Goal: Information Seeking & Learning: Learn about a topic

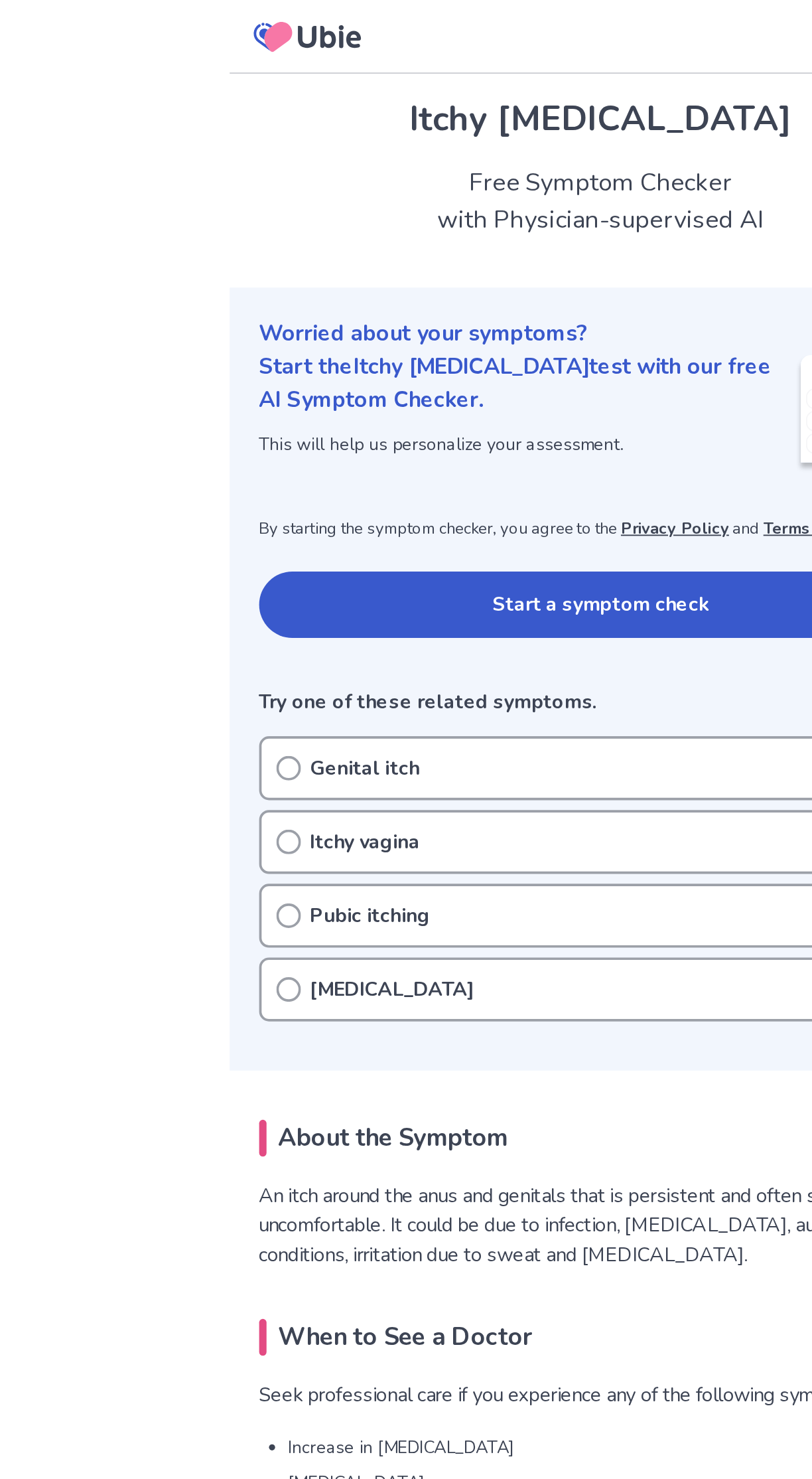
click at [469, 329] on button "Start a symptom check" at bounding box center [406, 326] width 369 height 36
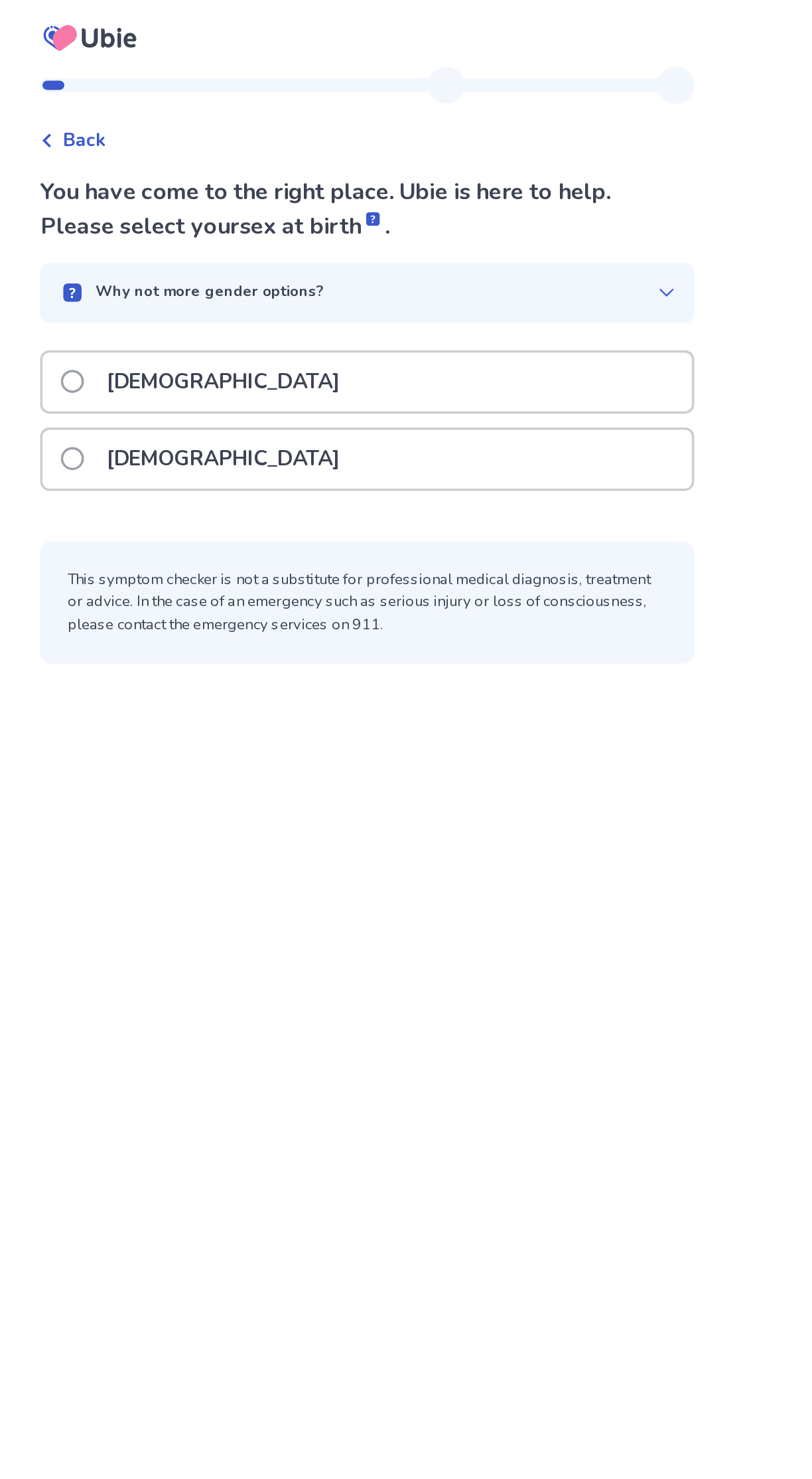
click at [242, 253] on label "[DEMOGRAPHIC_DATA]" at bounding box center [314, 264] width 168 height 34
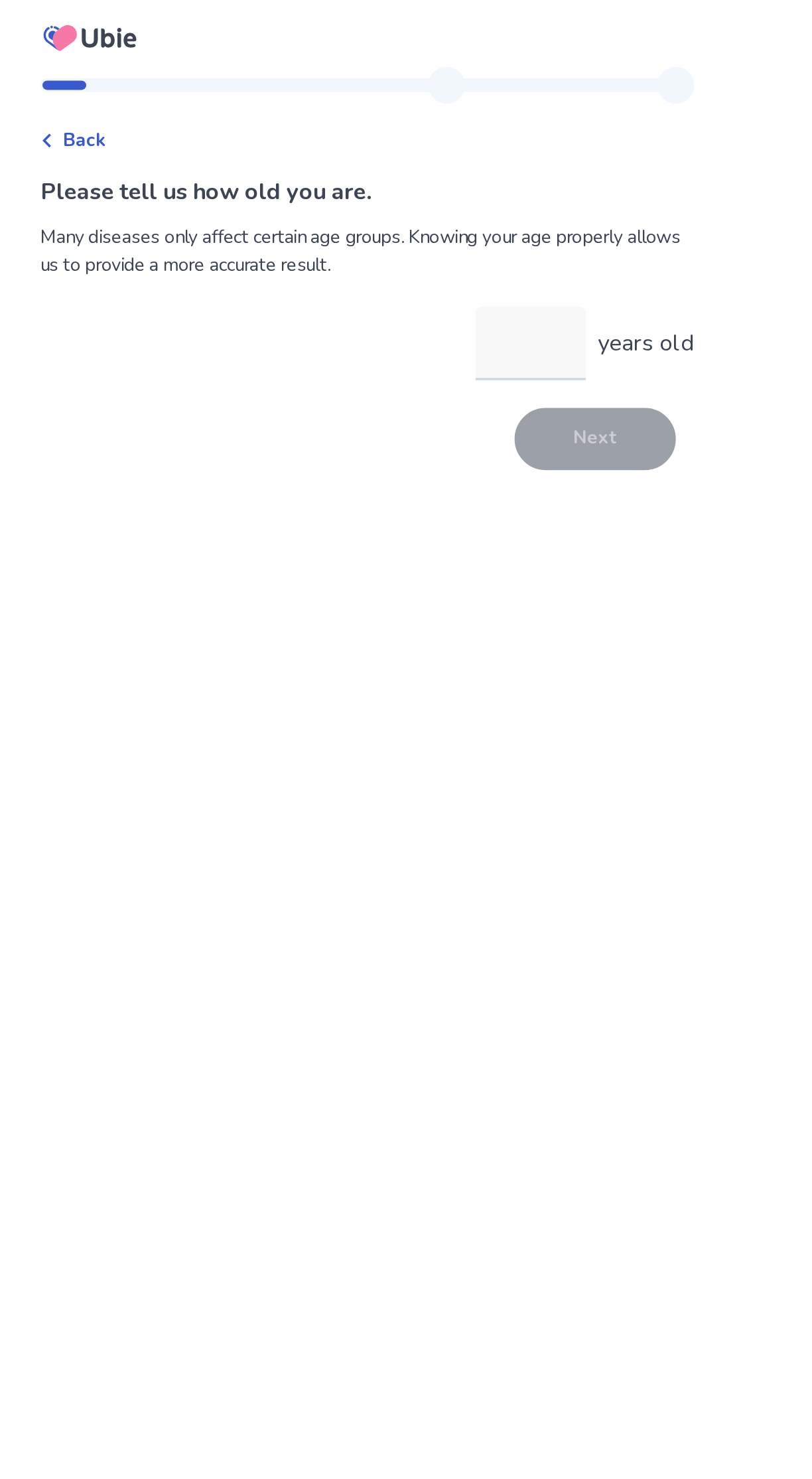
click at [505, 202] on input "years old" at bounding box center [501, 198] width 64 height 43
type input "**"
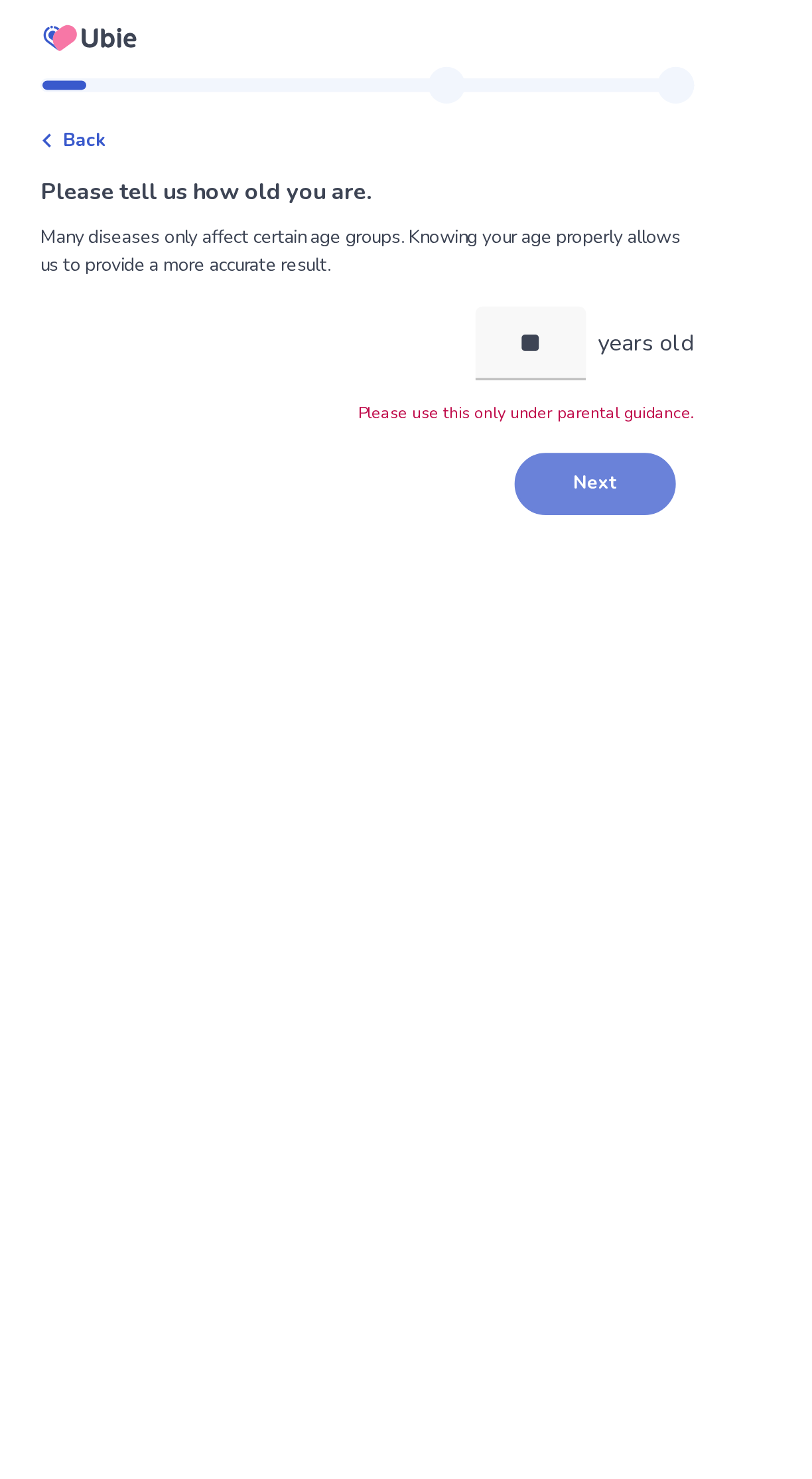
click at [539, 278] on button "Next" at bounding box center [537, 278] width 93 height 36
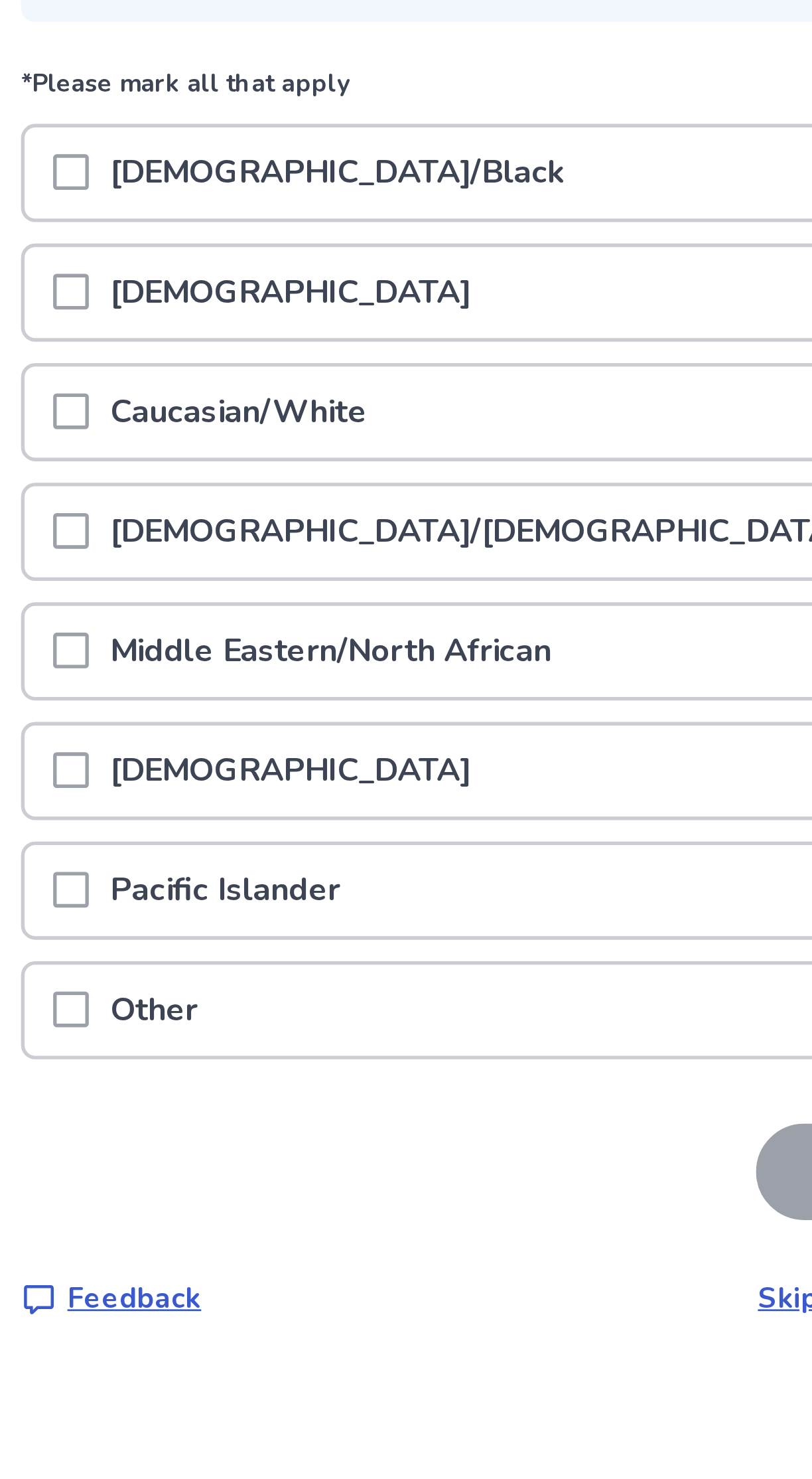
click at [243, 310] on span at bounding box center [237, 310] width 14 height 14
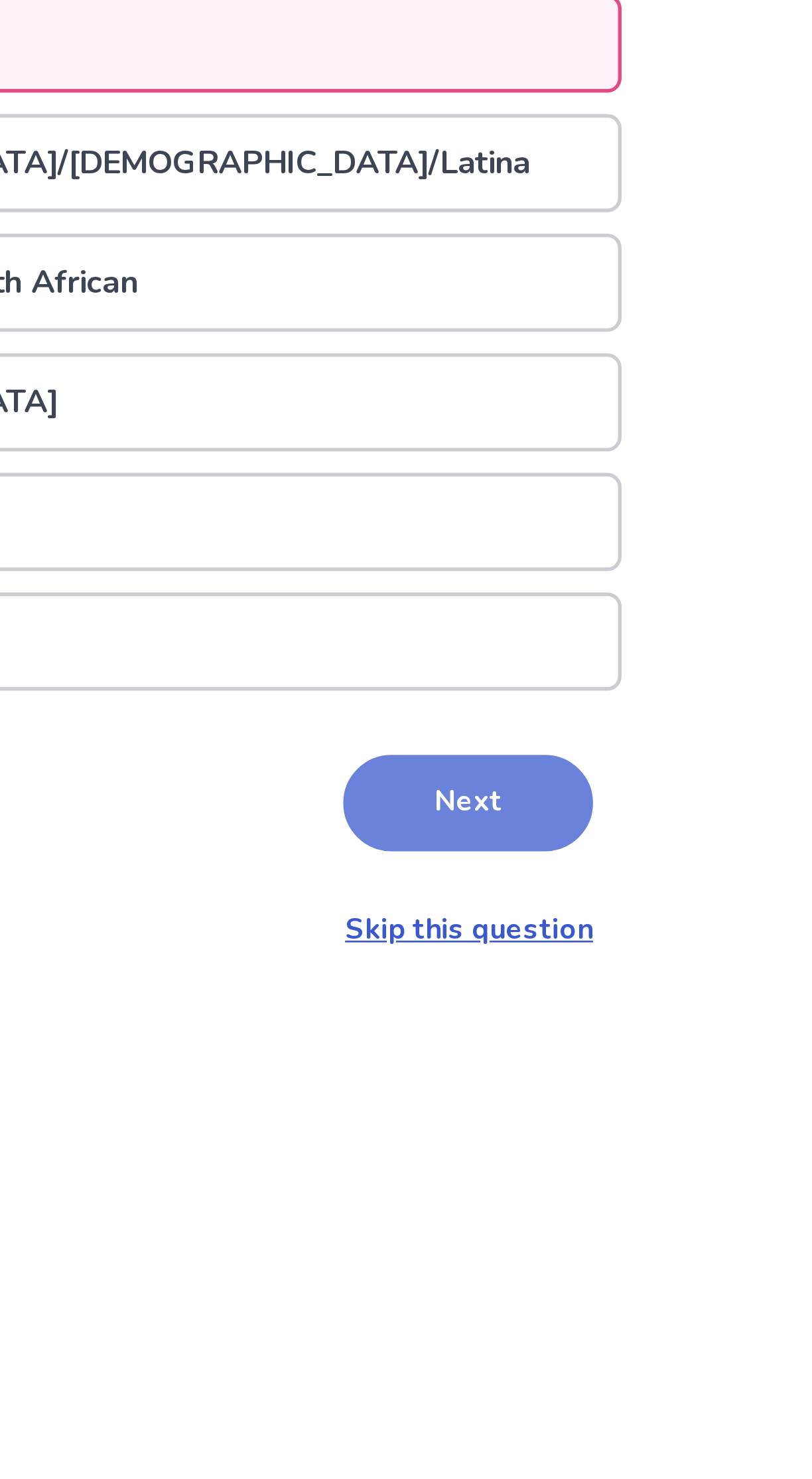
click at [547, 585] on button "Next" at bounding box center [537, 593] width 93 height 36
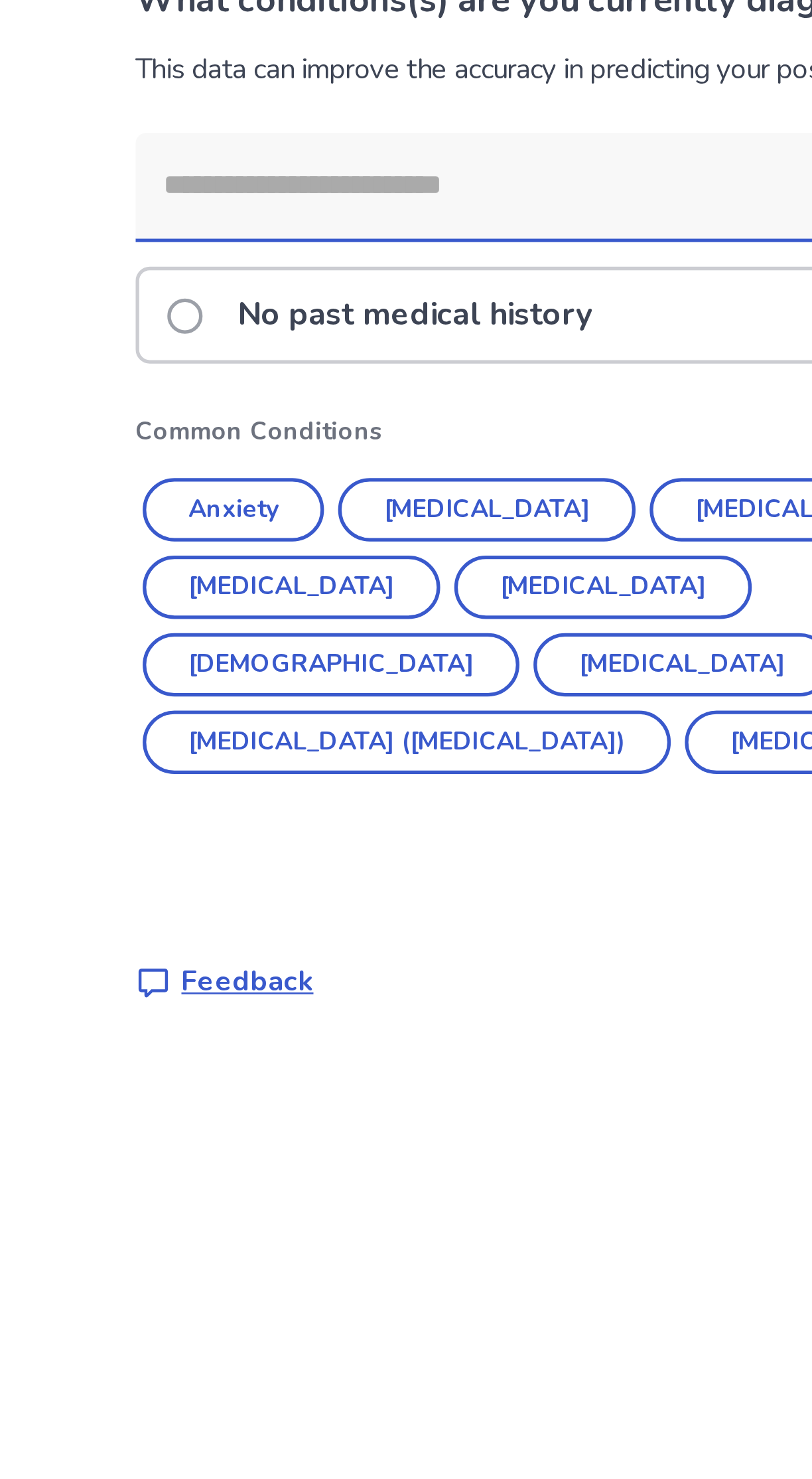
click at [240, 229] on span at bounding box center [237, 230] width 14 height 14
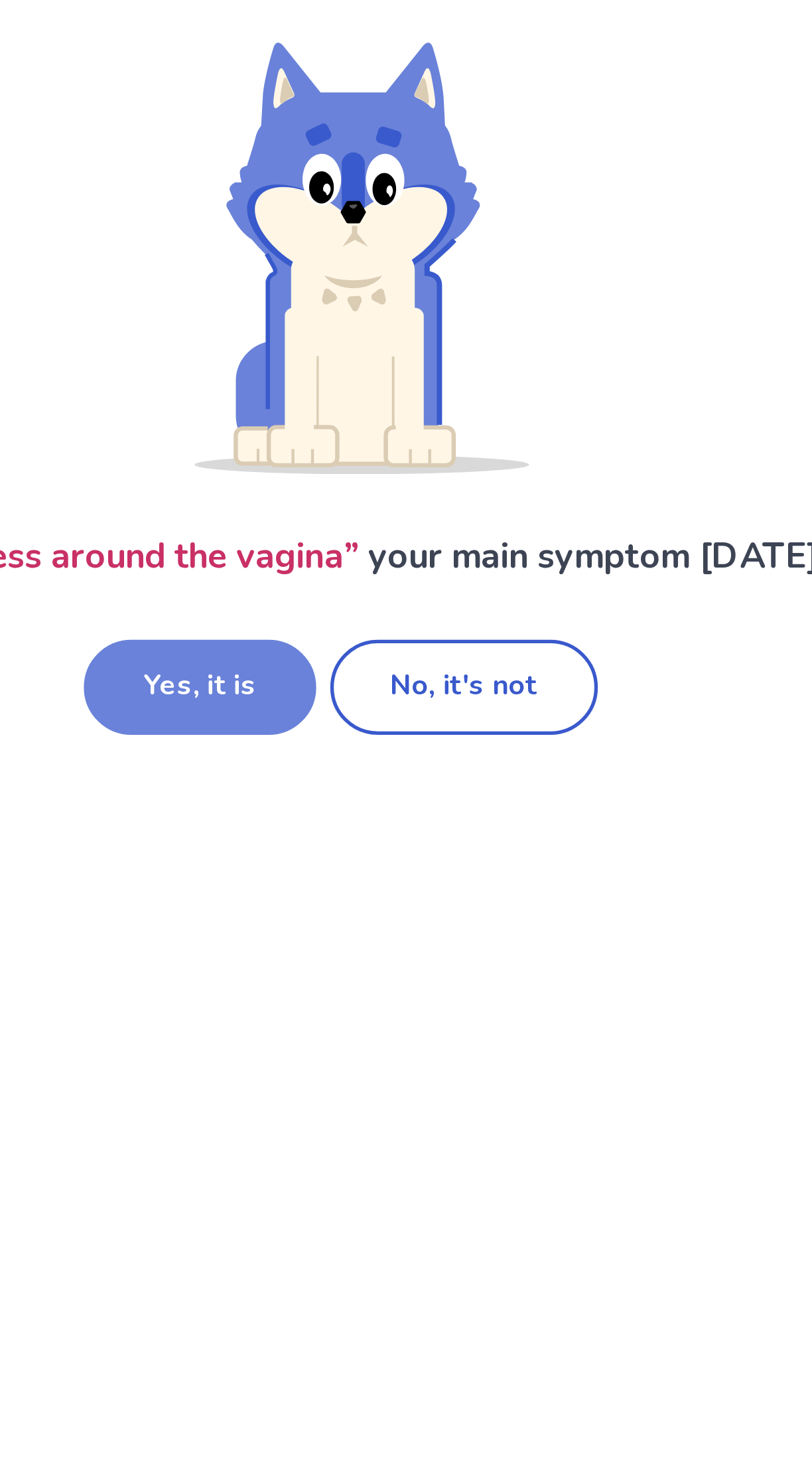
click at [348, 373] on button "Yes, it is" at bounding box center [353, 355] width 88 height 36
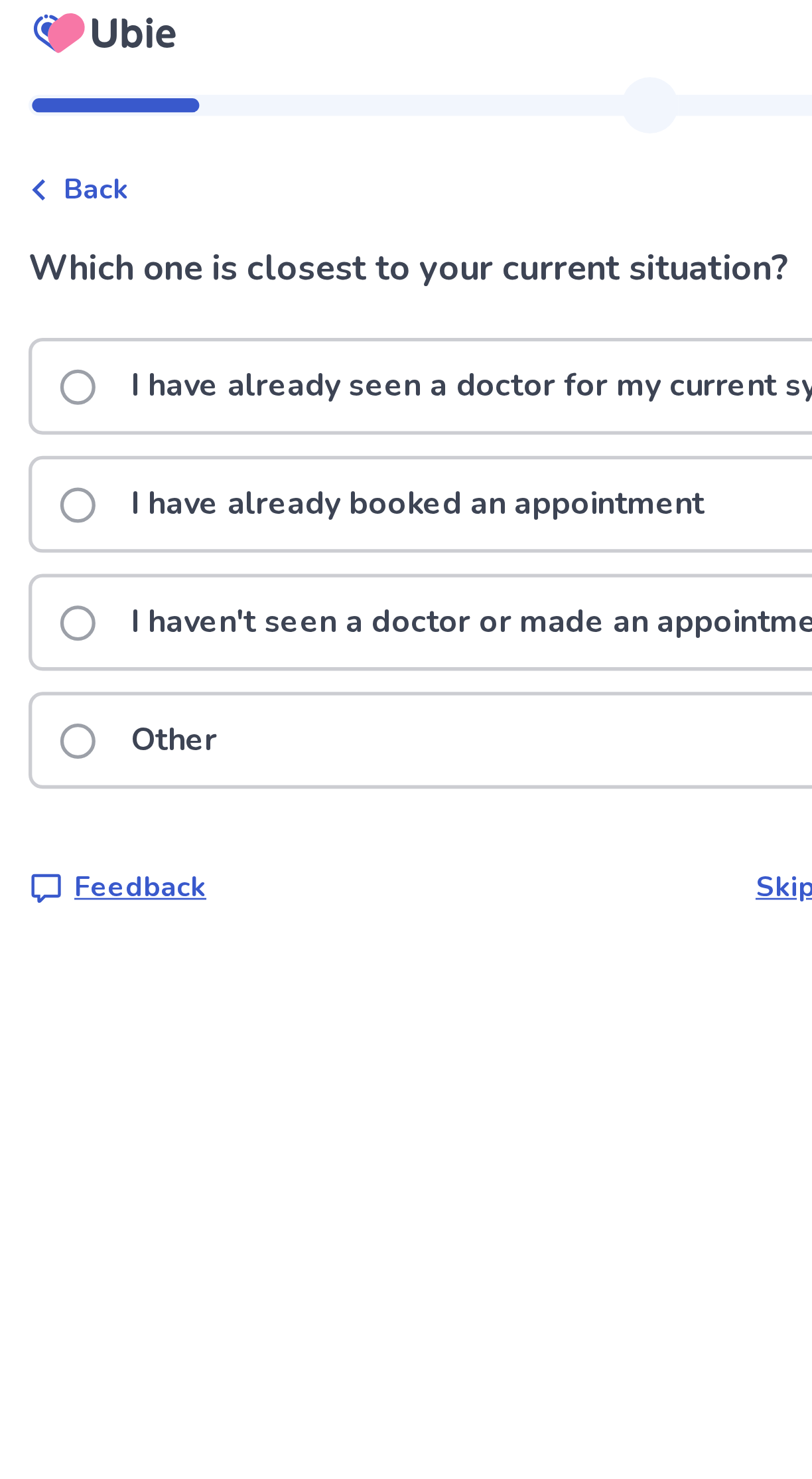
click at [239, 198] on span at bounding box center [237, 200] width 14 height 14
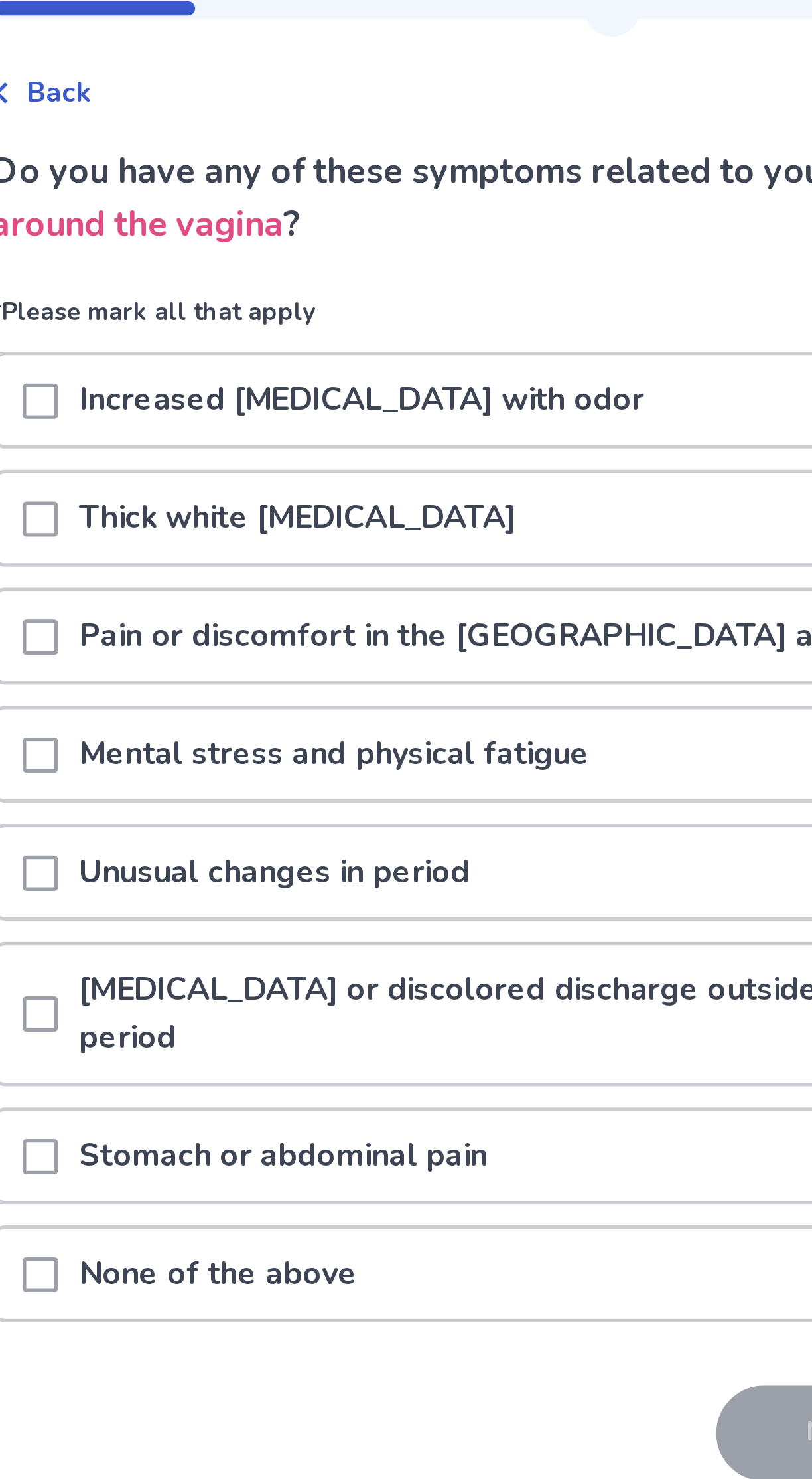
click at [243, 240] on span at bounding box center [237, 242] width 14 height 14
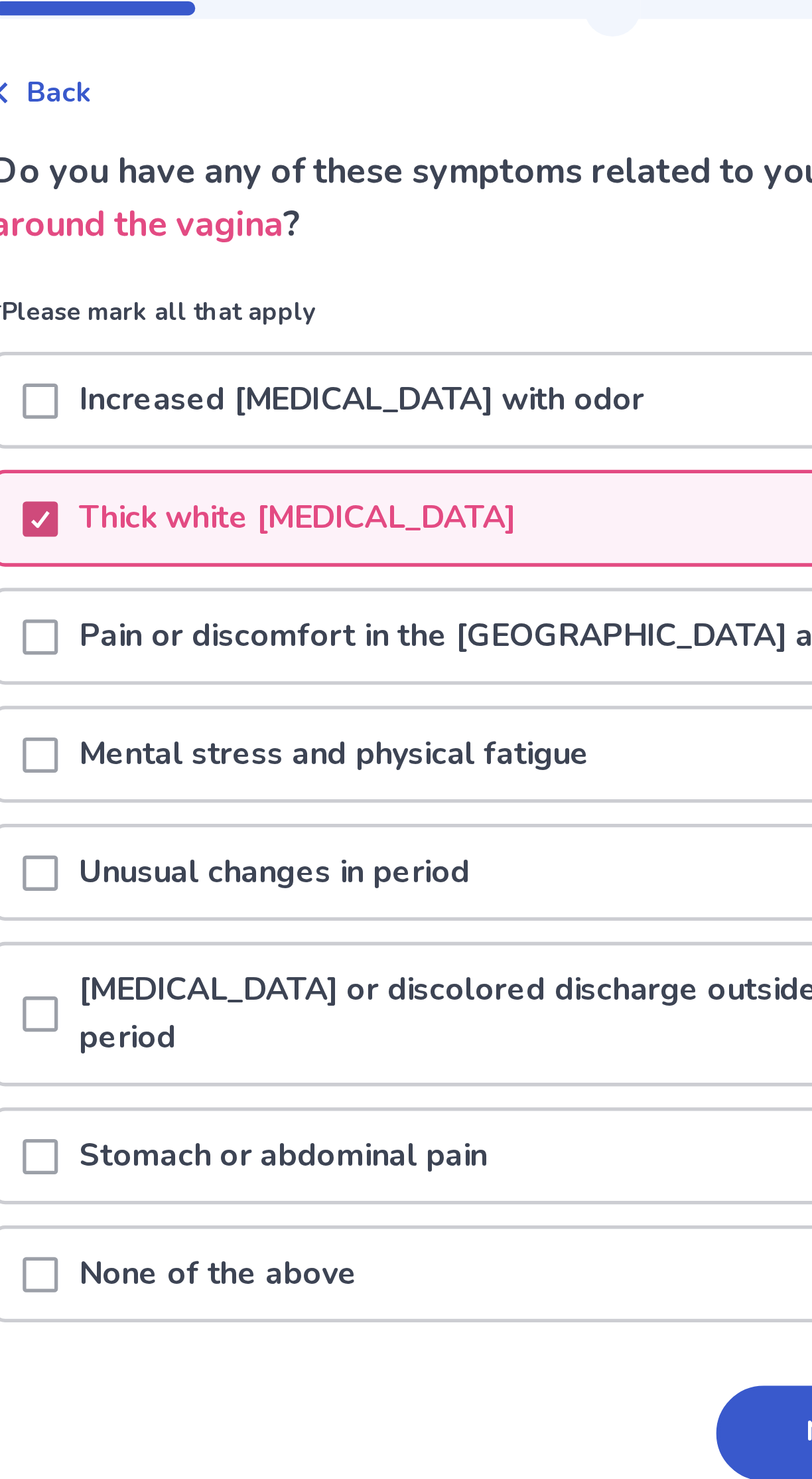
click at [243, 296] on div at bounding box center [237, 285] width 14 height 34
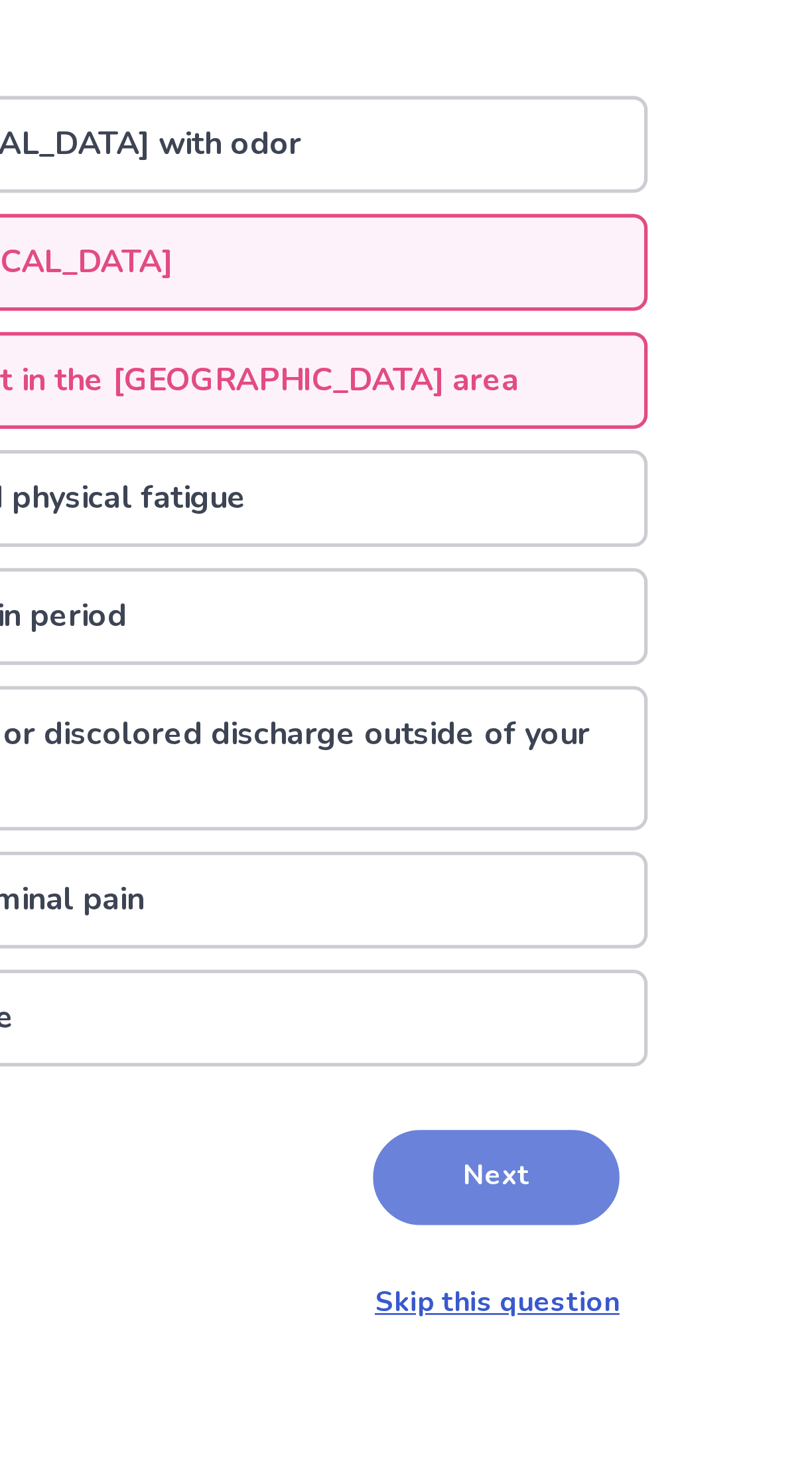
click at [539, 584] on button "Next" at bounding box center [537, 586] width 93 height 36
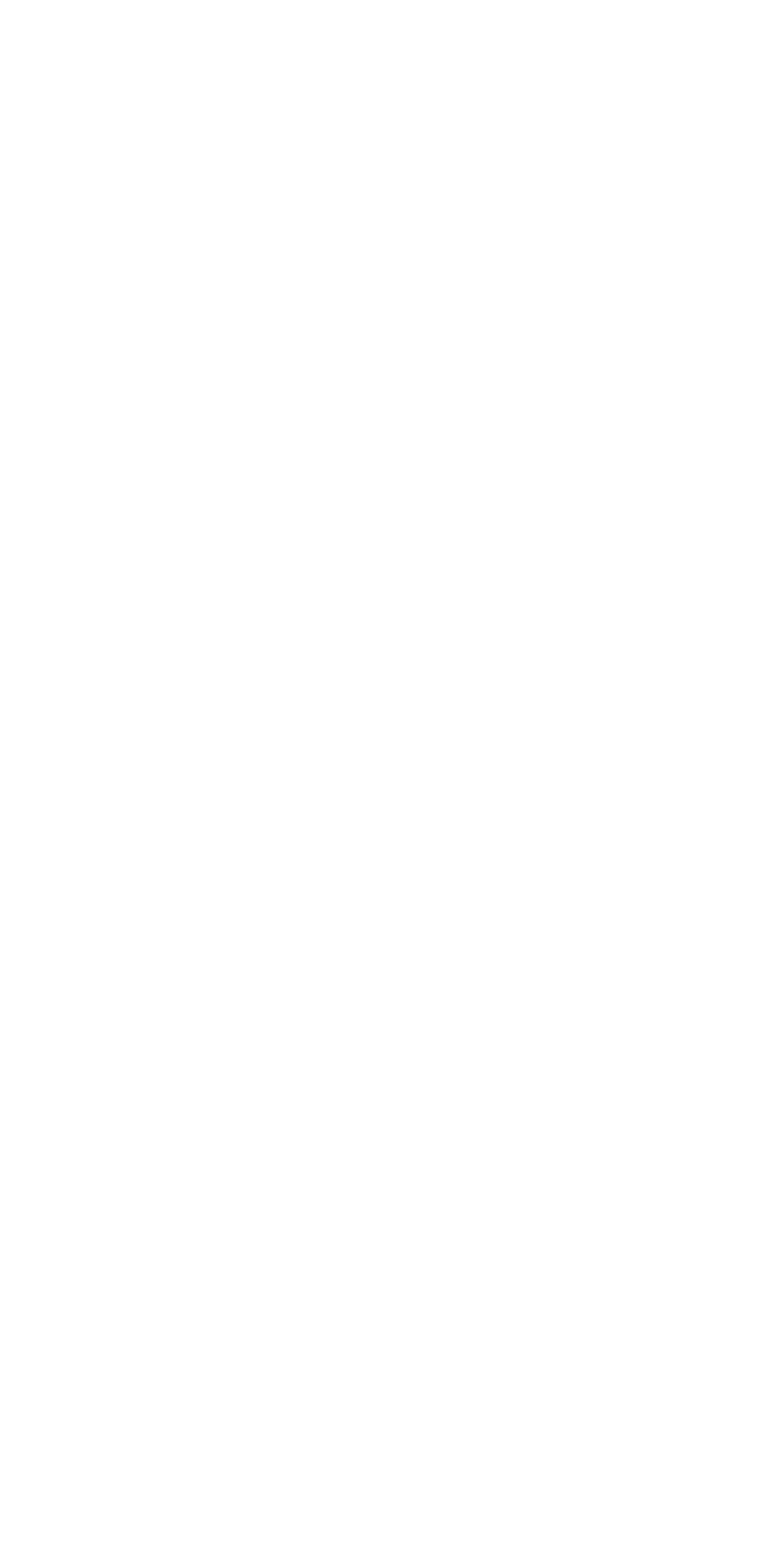
select select "*"
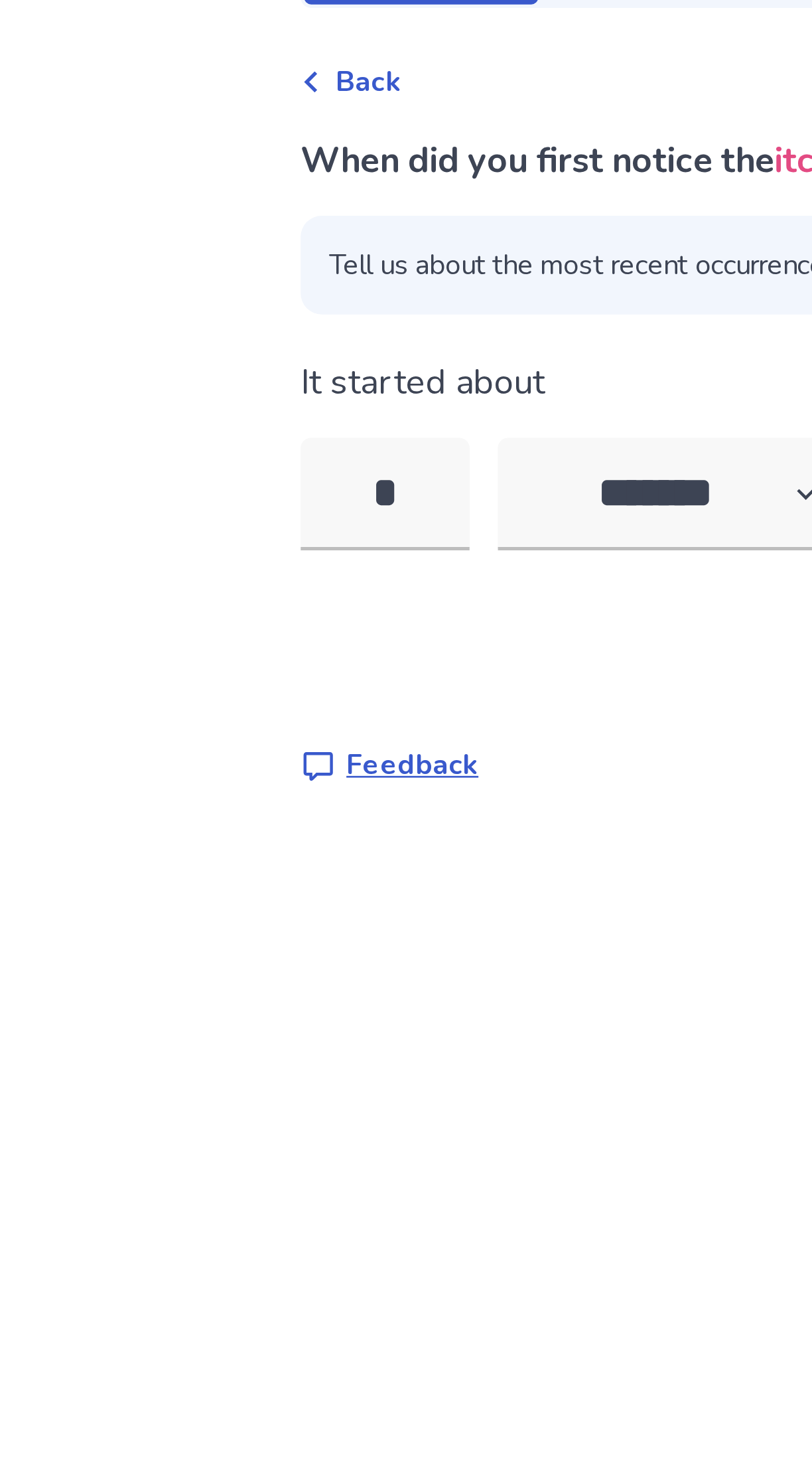
type input "*"
click at [165, 257] on div "Back When did you first notice the itchiness around your vagina ? Tell us about…" at bounding box center [406, 740] width 812 height 1479
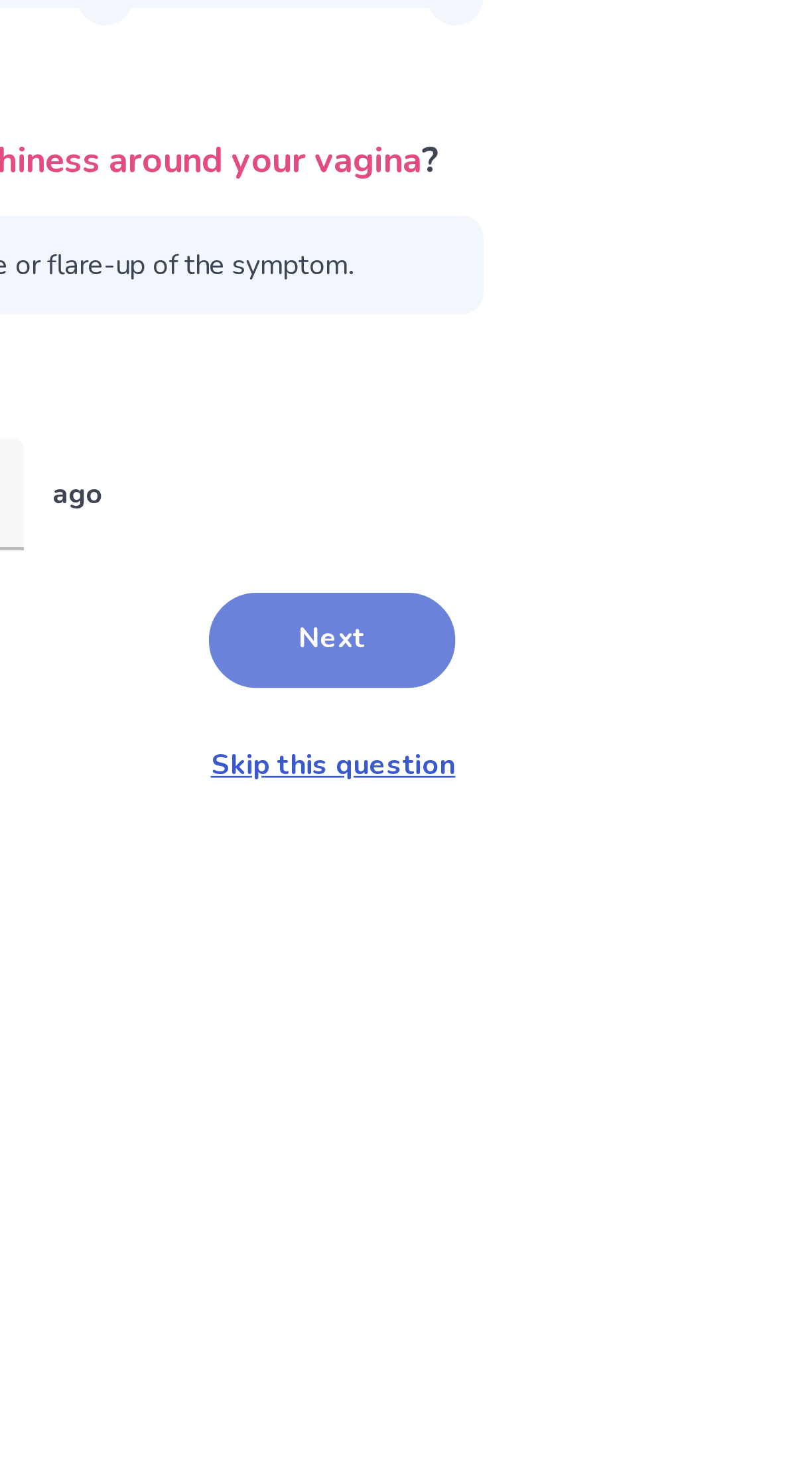
click at [535, 309] on button "Next" at bounding box center [537, 291] width 93 height 36
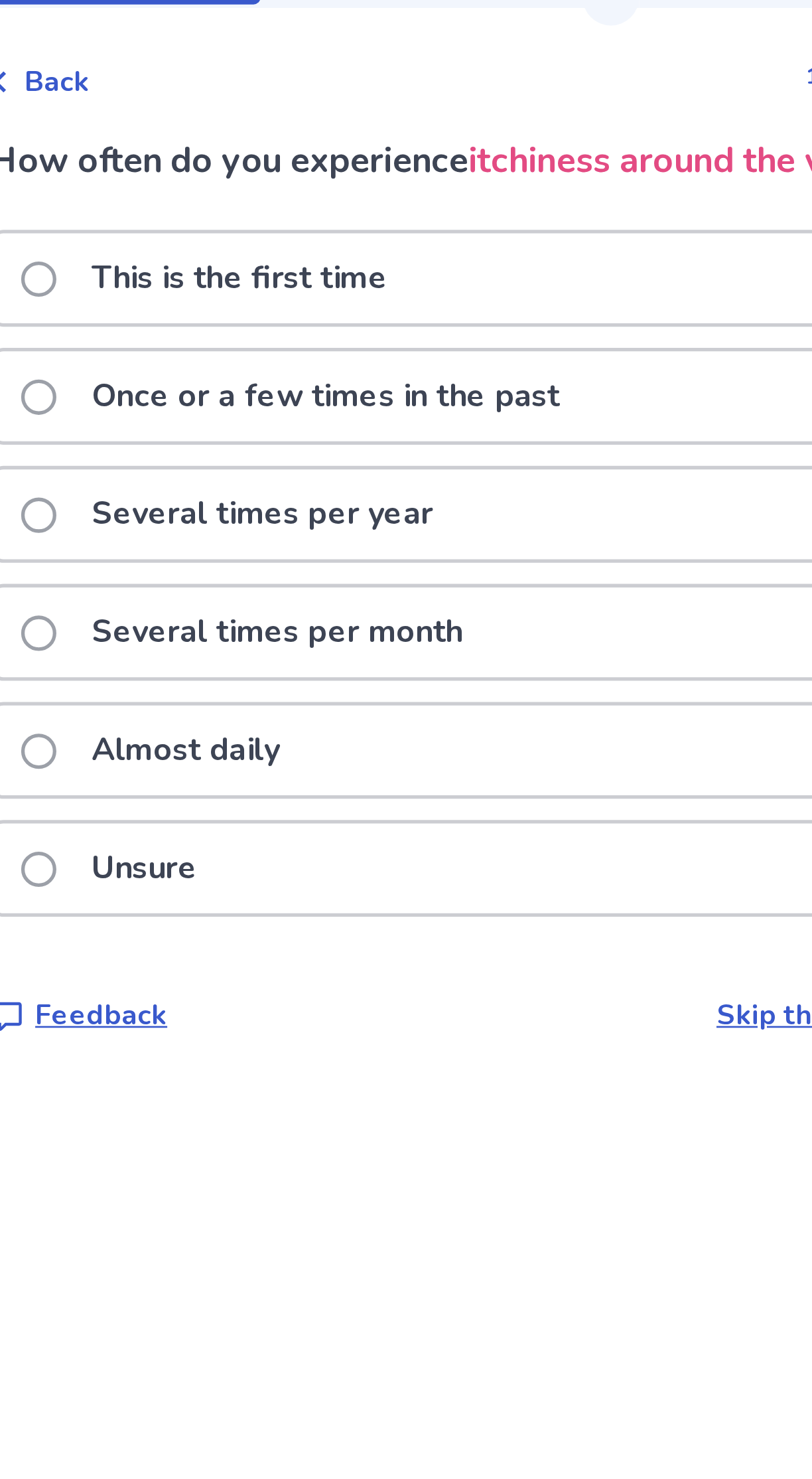
click at [296, 154] on p "This is the first time" at bounding box center [312, 155] width 128 height 34
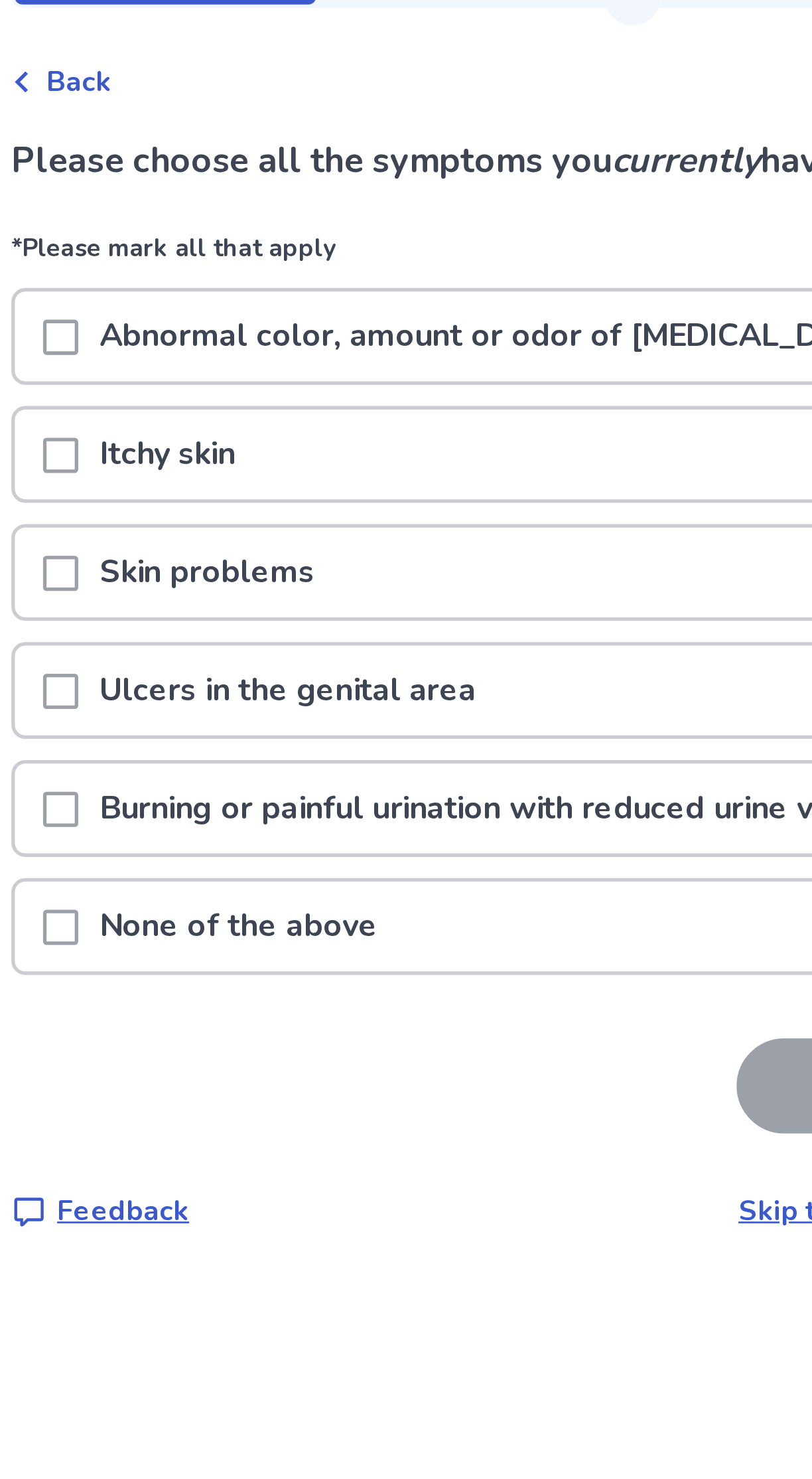
click at [243, 209] on div at bounding box center [237, 220] width 14 height 34
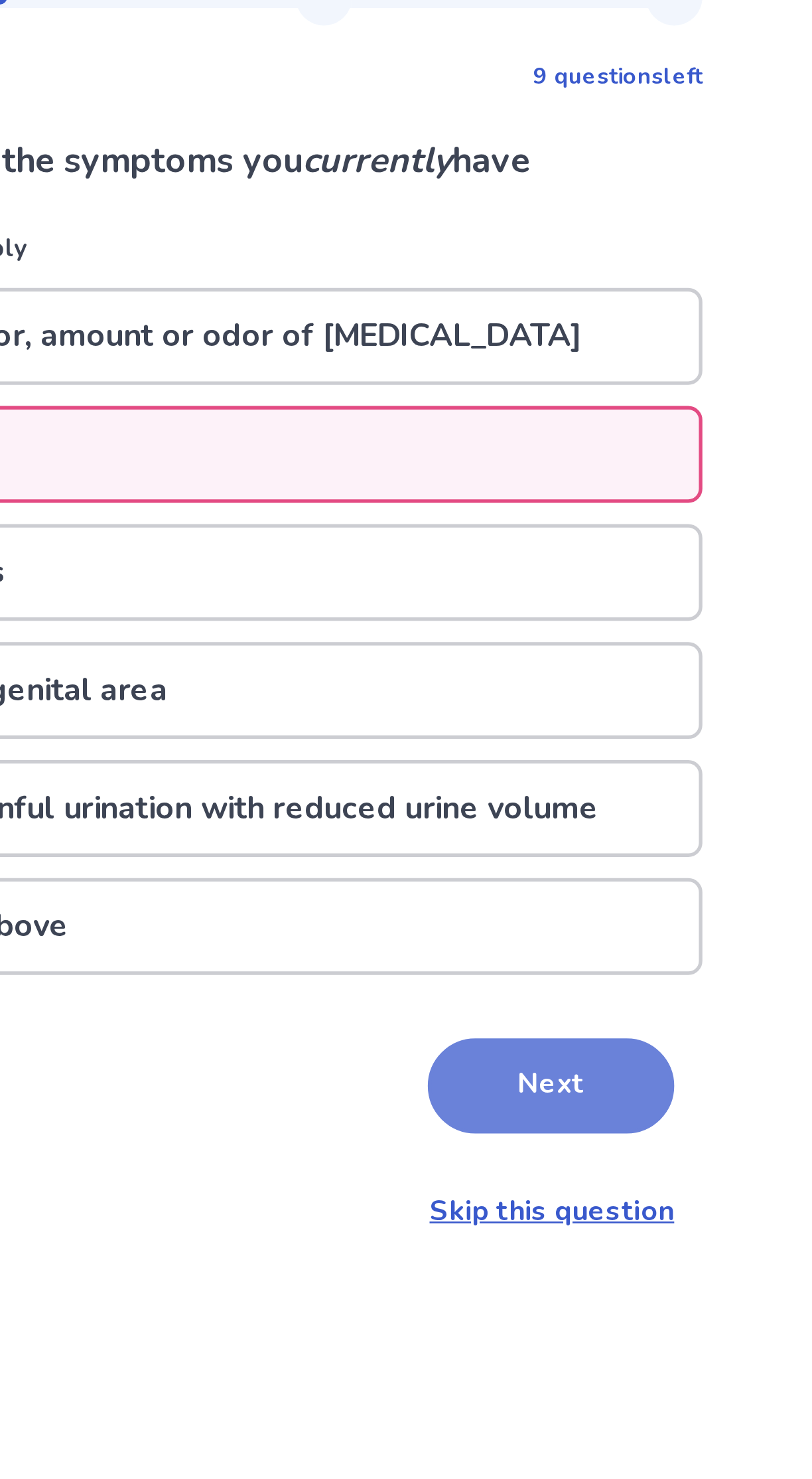
click at [535, 450] on button "Next" at bounding box center [537, 459] width 93 height 36
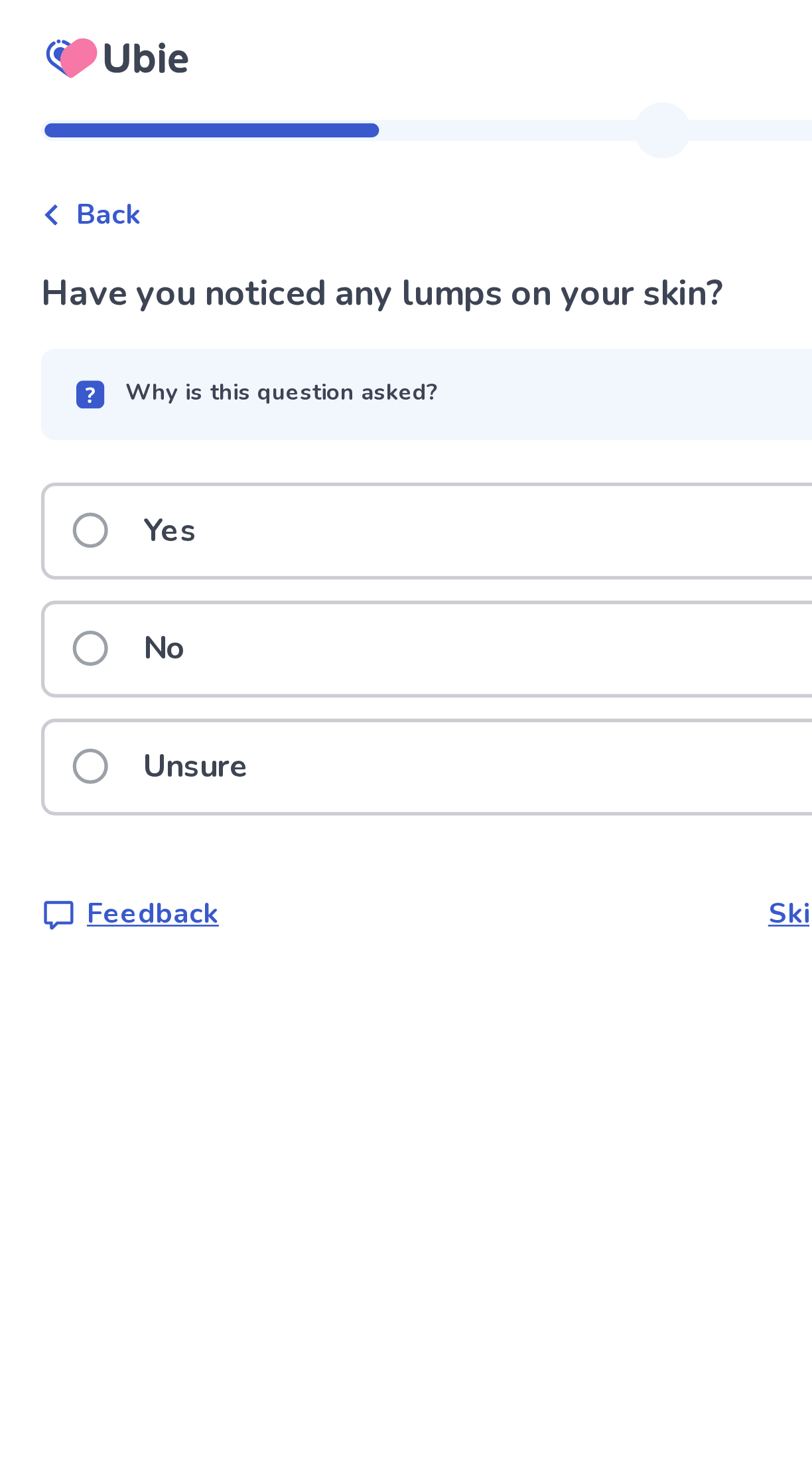
click at [245, 139] on button "Why is this question asked?" at bounding box center [406, 149] width 377 height 35
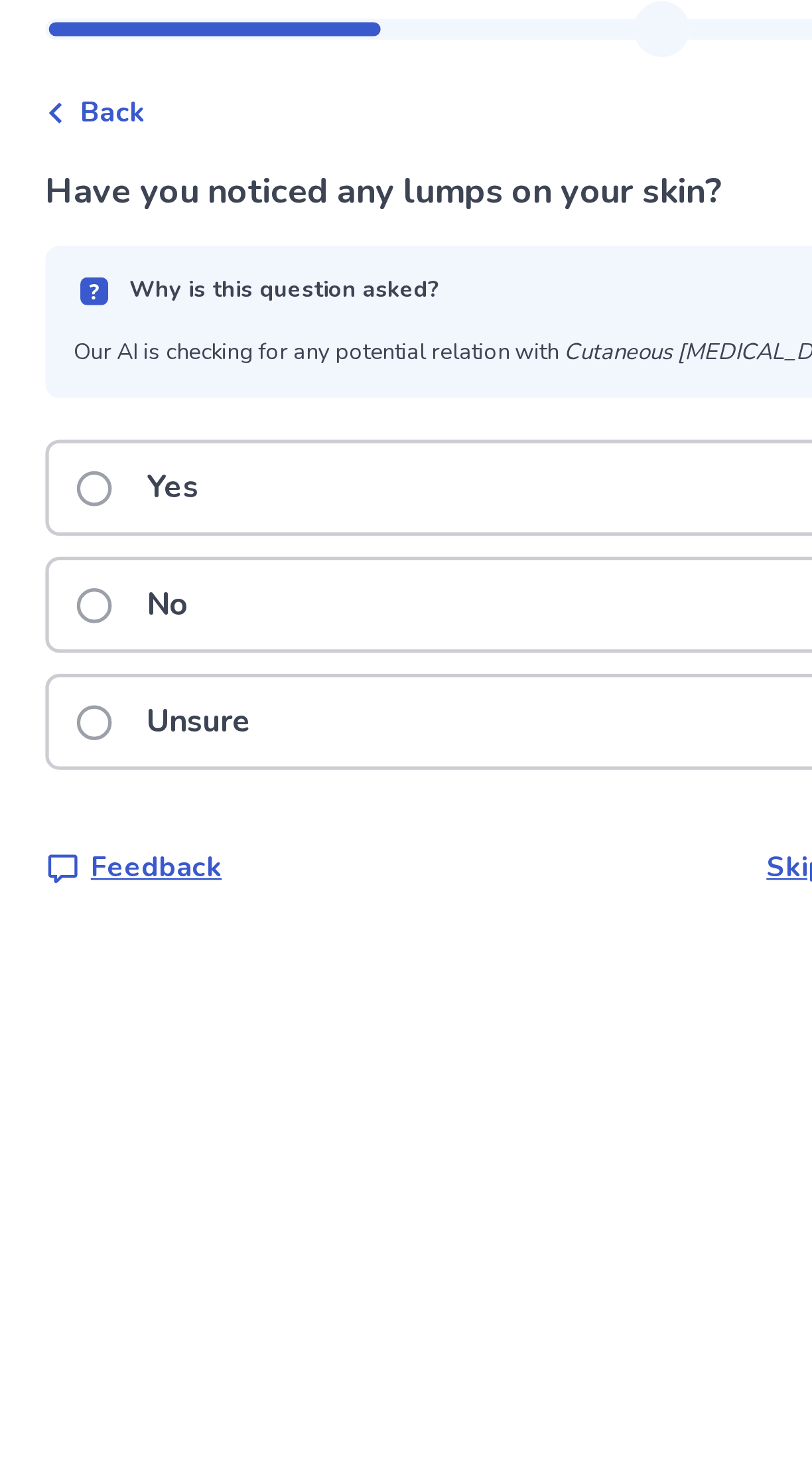
click at [243, 308] on span at bounding box center [237, 313] width 14 height 14
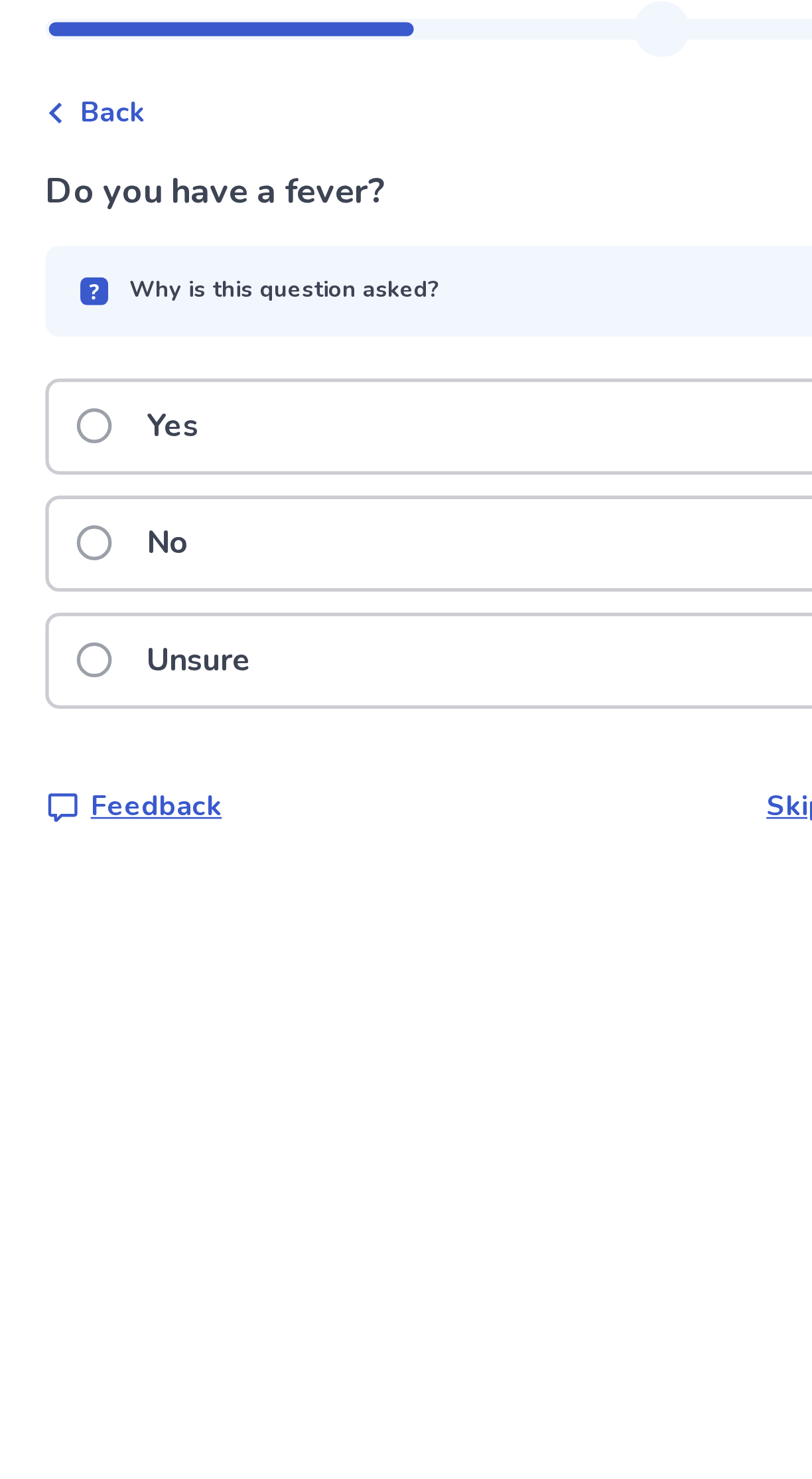
click at [239, 241] on span at bounding box center [237, 245] width 14 height 14
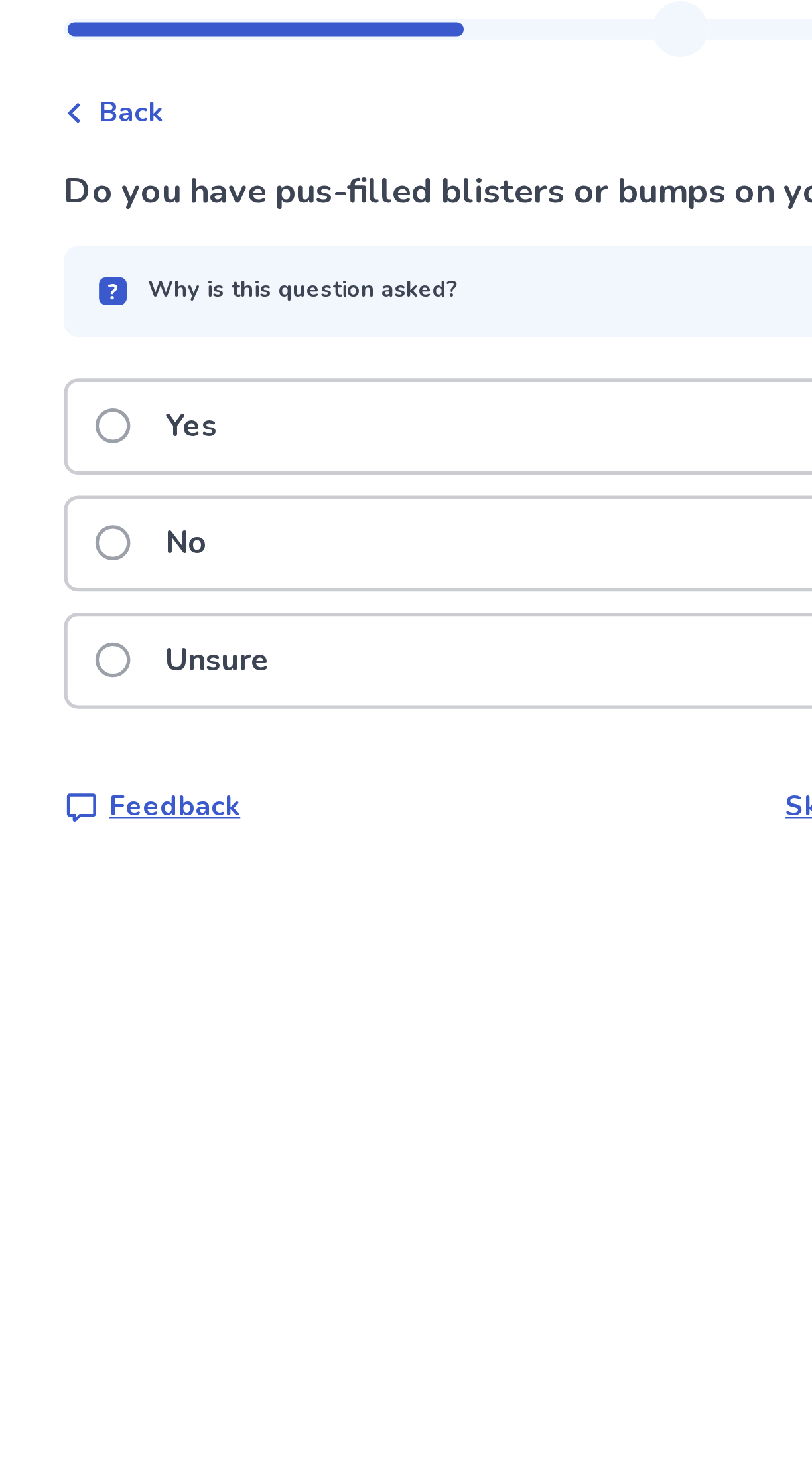
click at [278, 237] on p "No" at bounding box center [264, 245] width 32 height 34
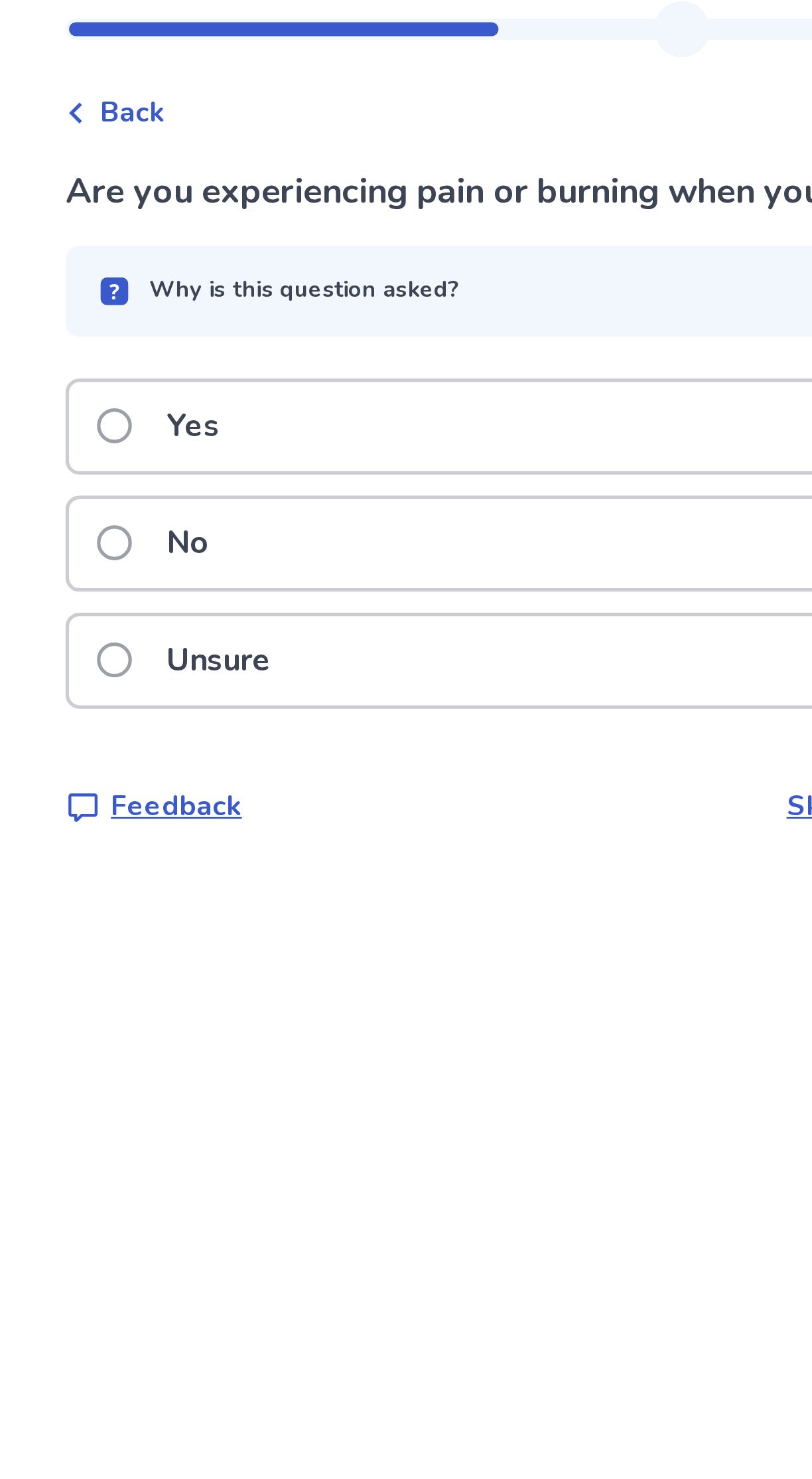
click at [276, 239] on p "No" at bounding box center [264, 245] width 32 height 34
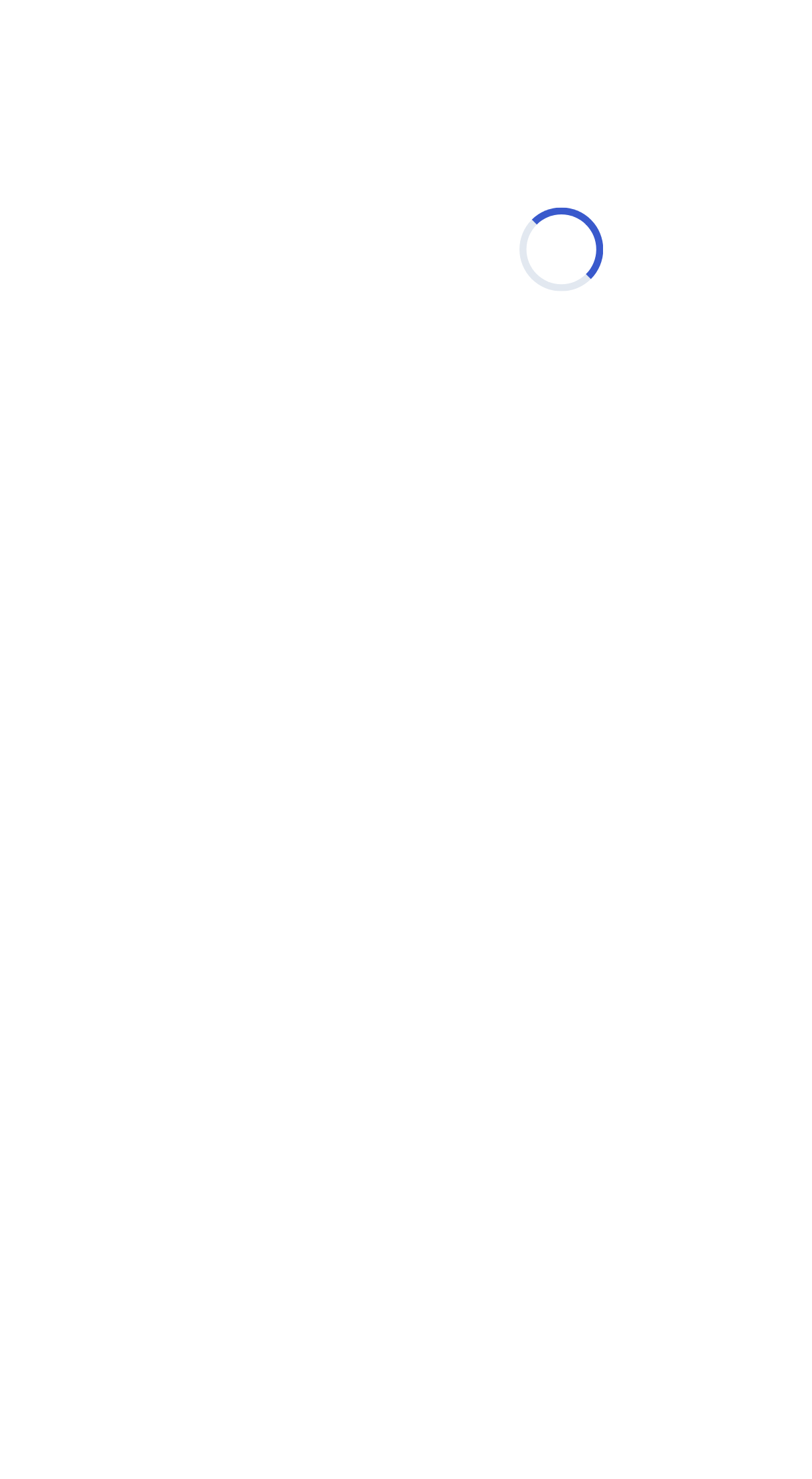
click at [282, 248] on div "Loading..." at bounding box center [406, 146] width 377 height 266
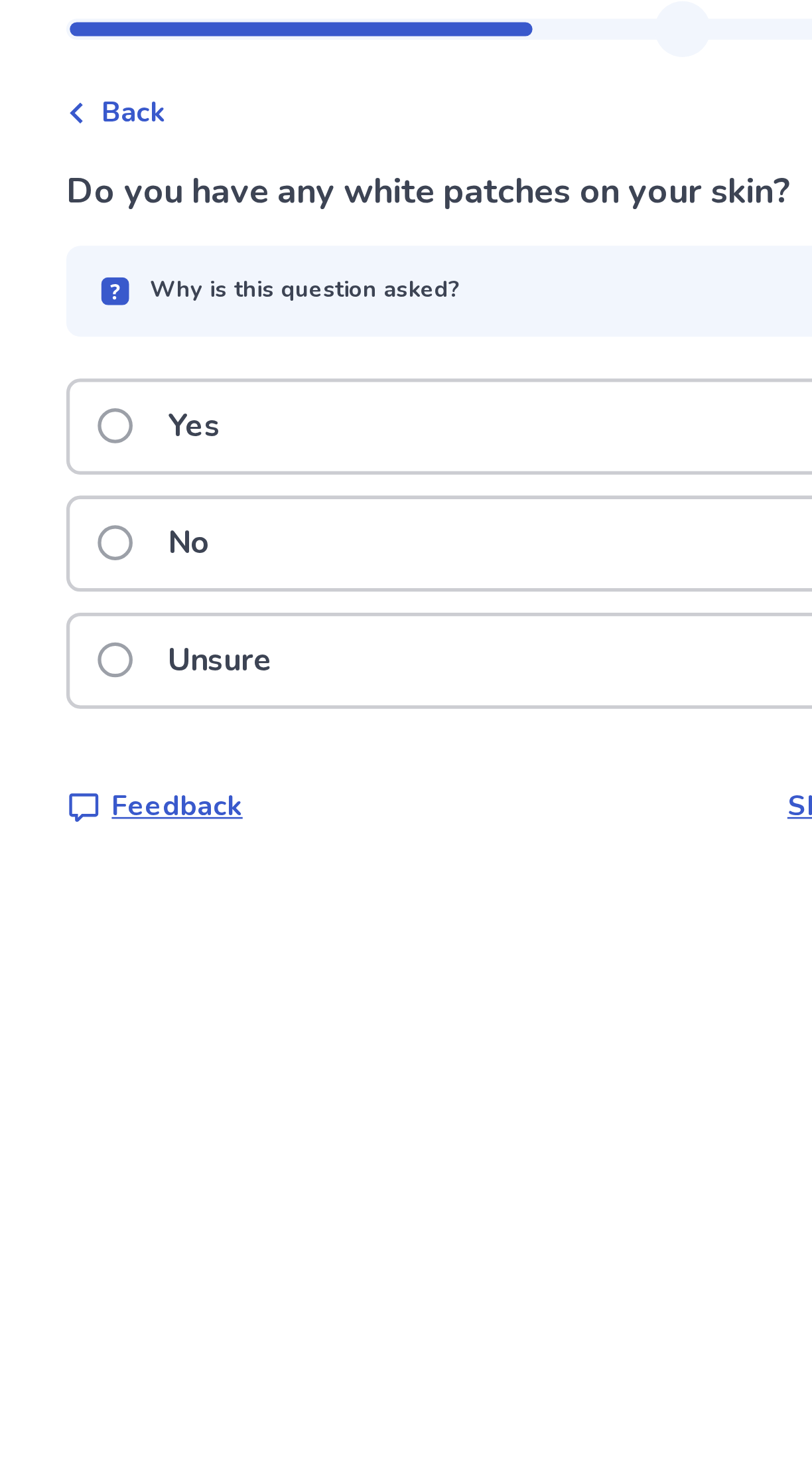
click at [280, 246] on p "No" at bounding box center [264, 245] width 32 height 34
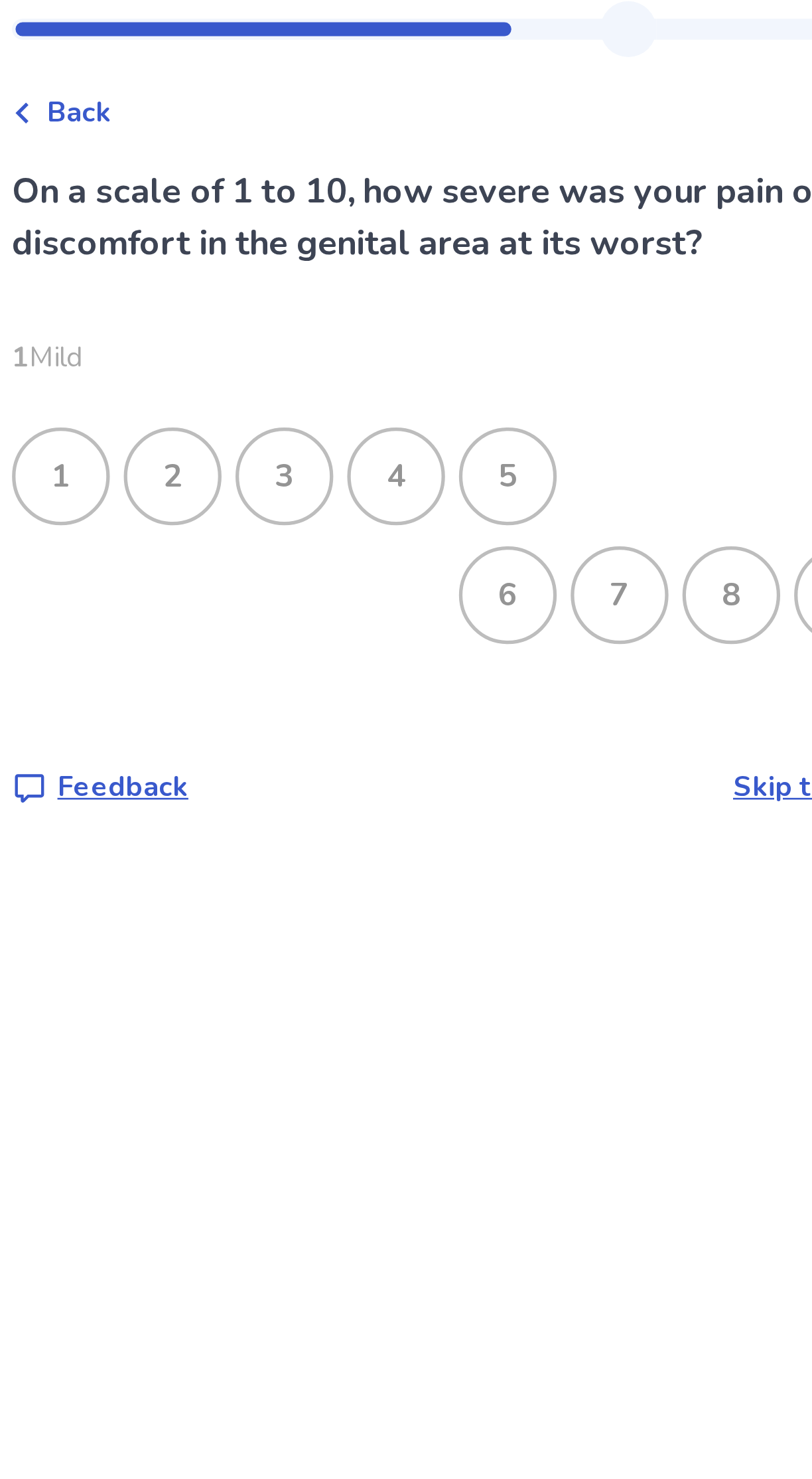
click at [371, 210] on div "4" at bounding box center [363, 219] width 35 height 35
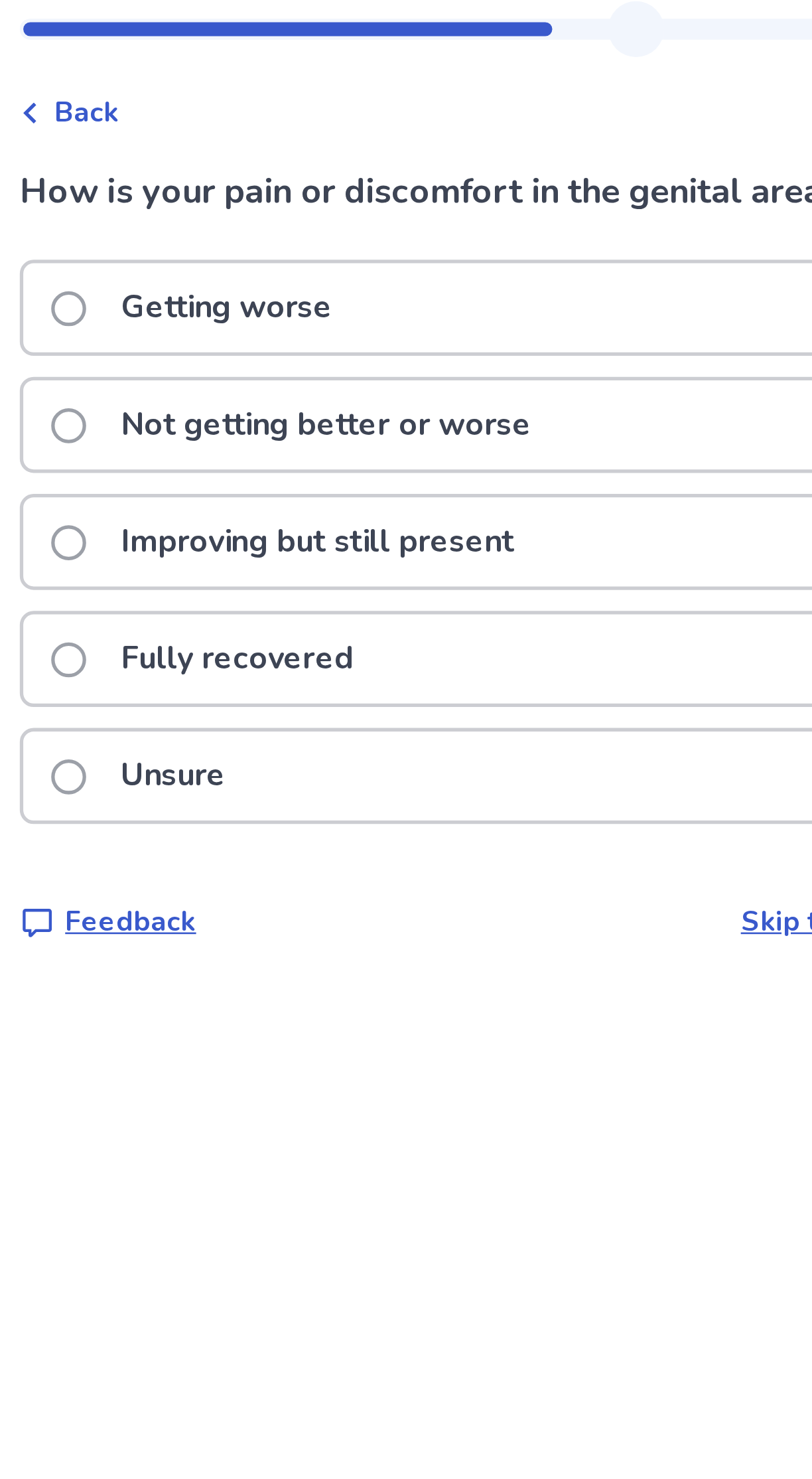
click at [253, 238] on label "Improving but still present" at bounding box center [322, 244] width 184 height 34
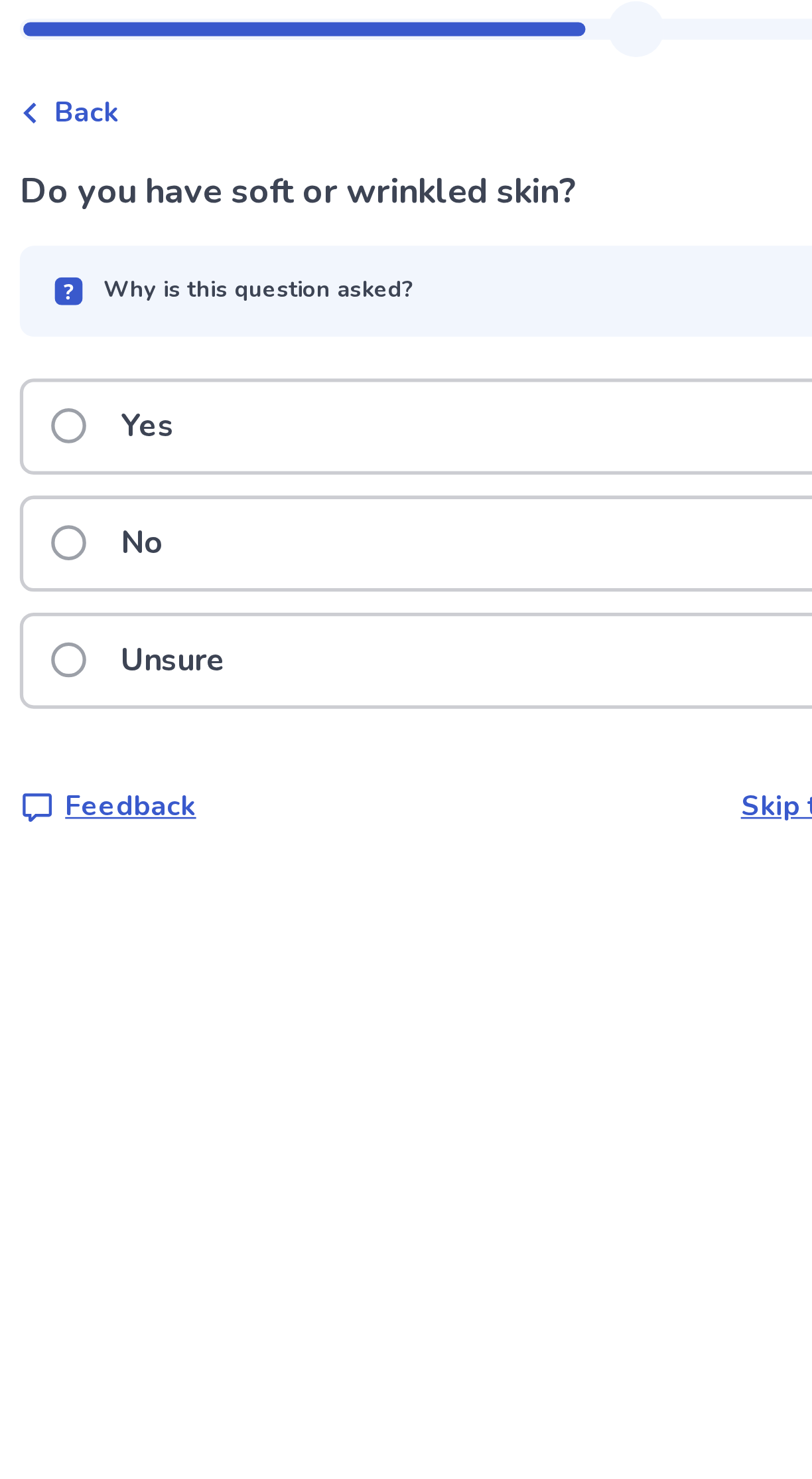
click at [317, 240] on div "No" at bounding box center [406, 245] width 374 height 34
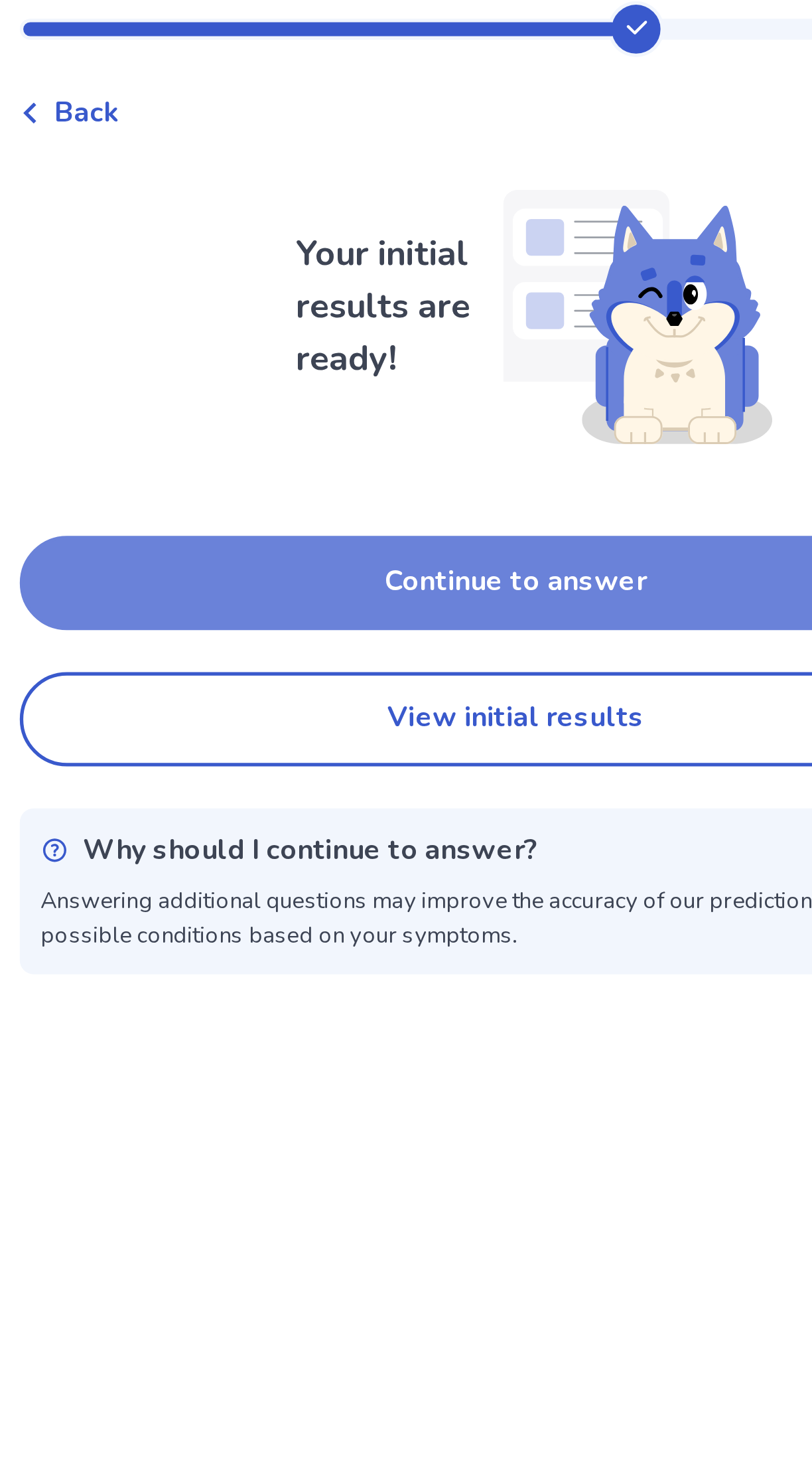
click at [429, 259] on button "Continue to answer" at bounding box center [406, 259] width 377 height 36
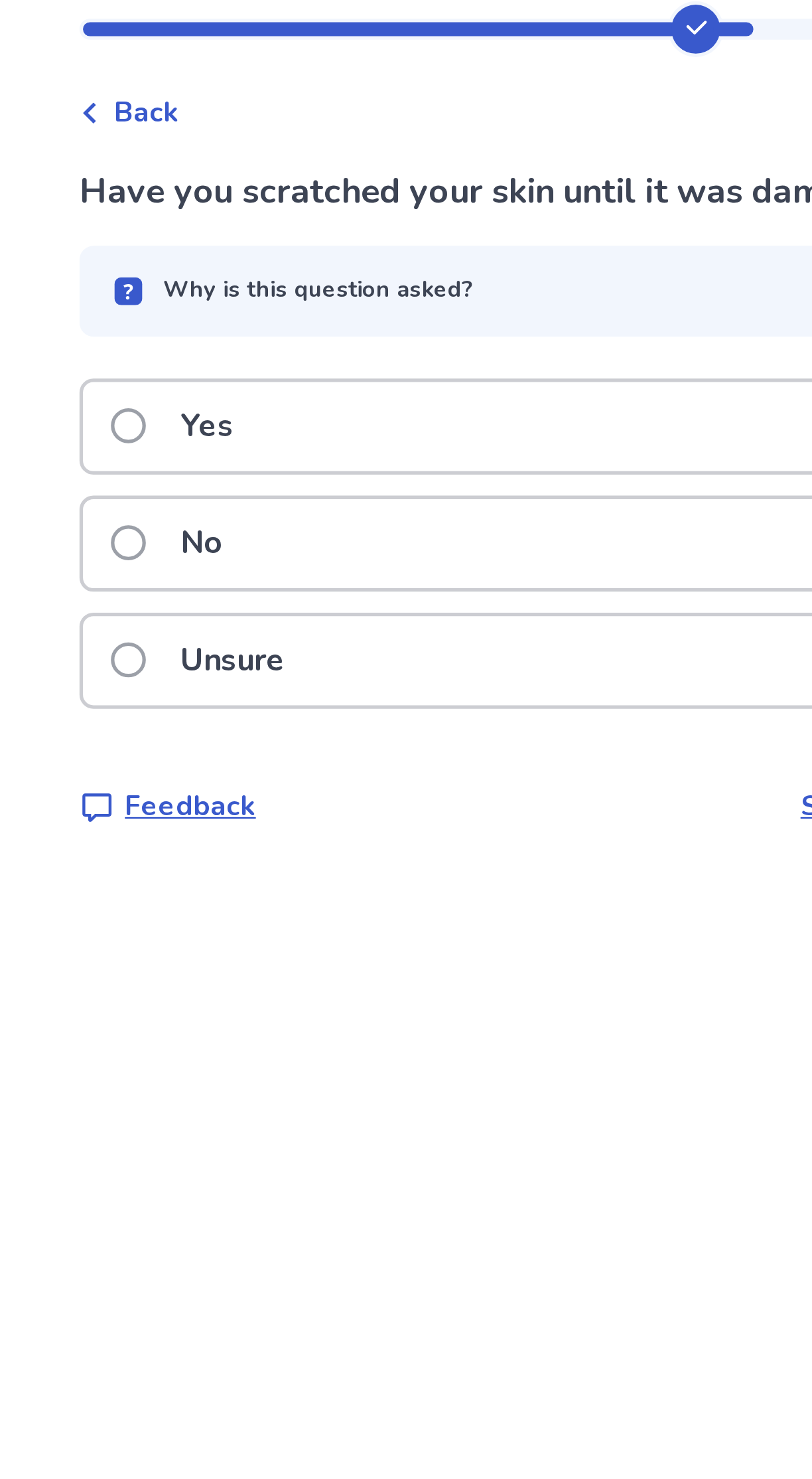
click at [300, 190] on div "Yes" at bounding box center [406, 200] width 374 height 34
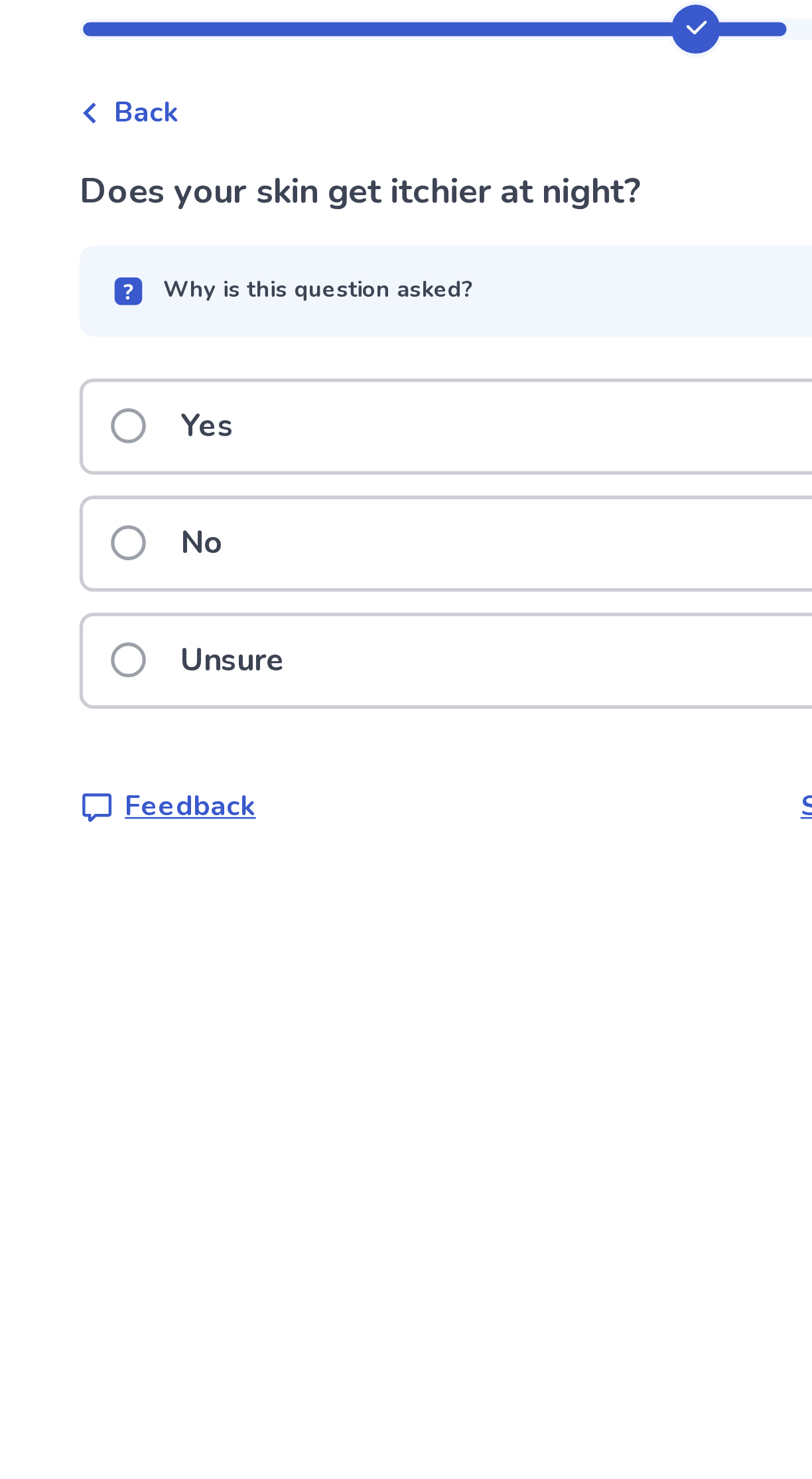
click at [304, 236] on div "No" at bounding box center [406, 245] width 374 height 34
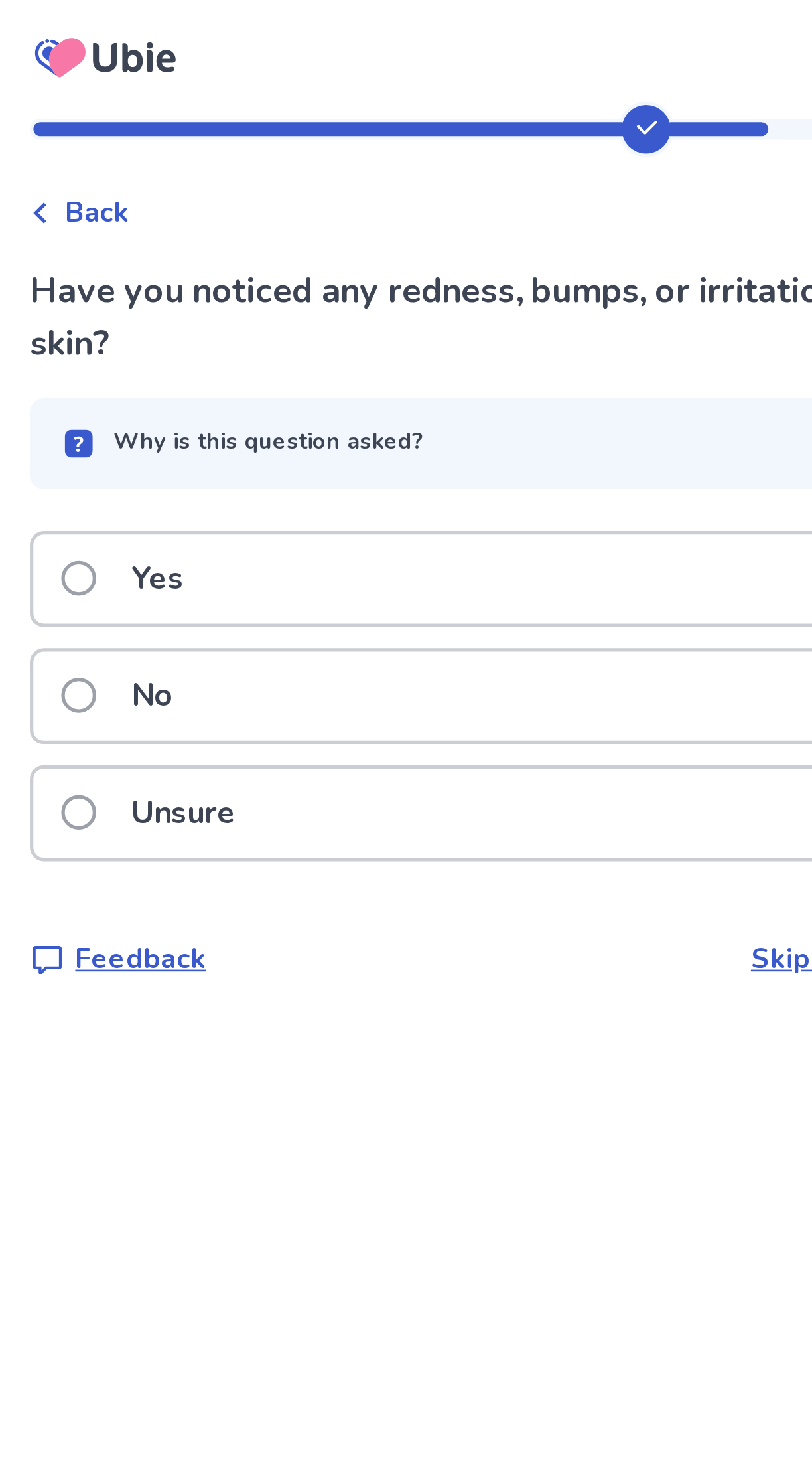
click at [304, 257] on div "No" at bounding box center [406, 264] width 374 height 34
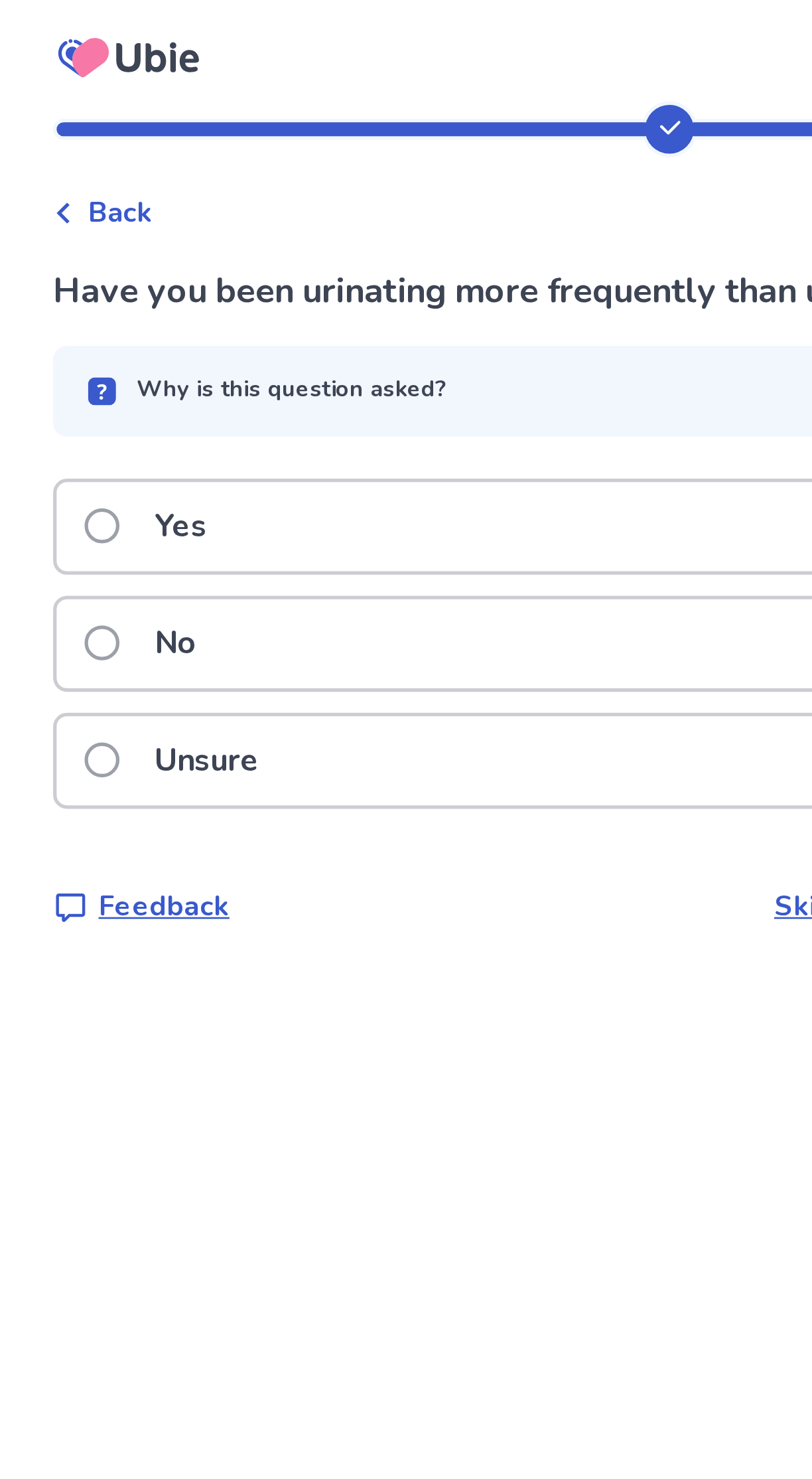
click at [301, 240] on div "No" at bounding box center [406, 245] width 374 height 34
click at [337, 255] on div "No" at bounding box center [406, 245] width 374 height 34
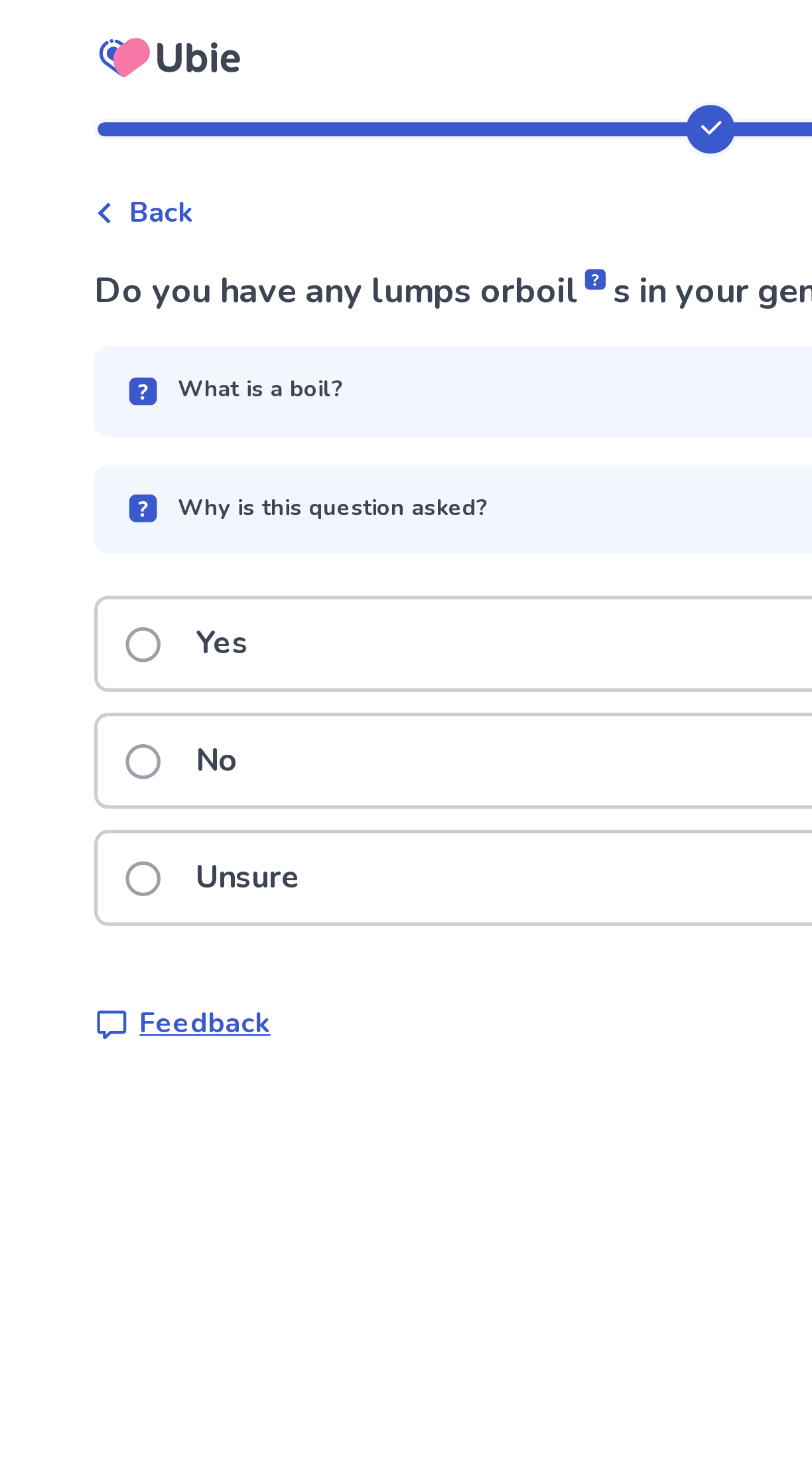
click at [327, 286] on div "No" at bounding box center [406, 289] width 374 height 34
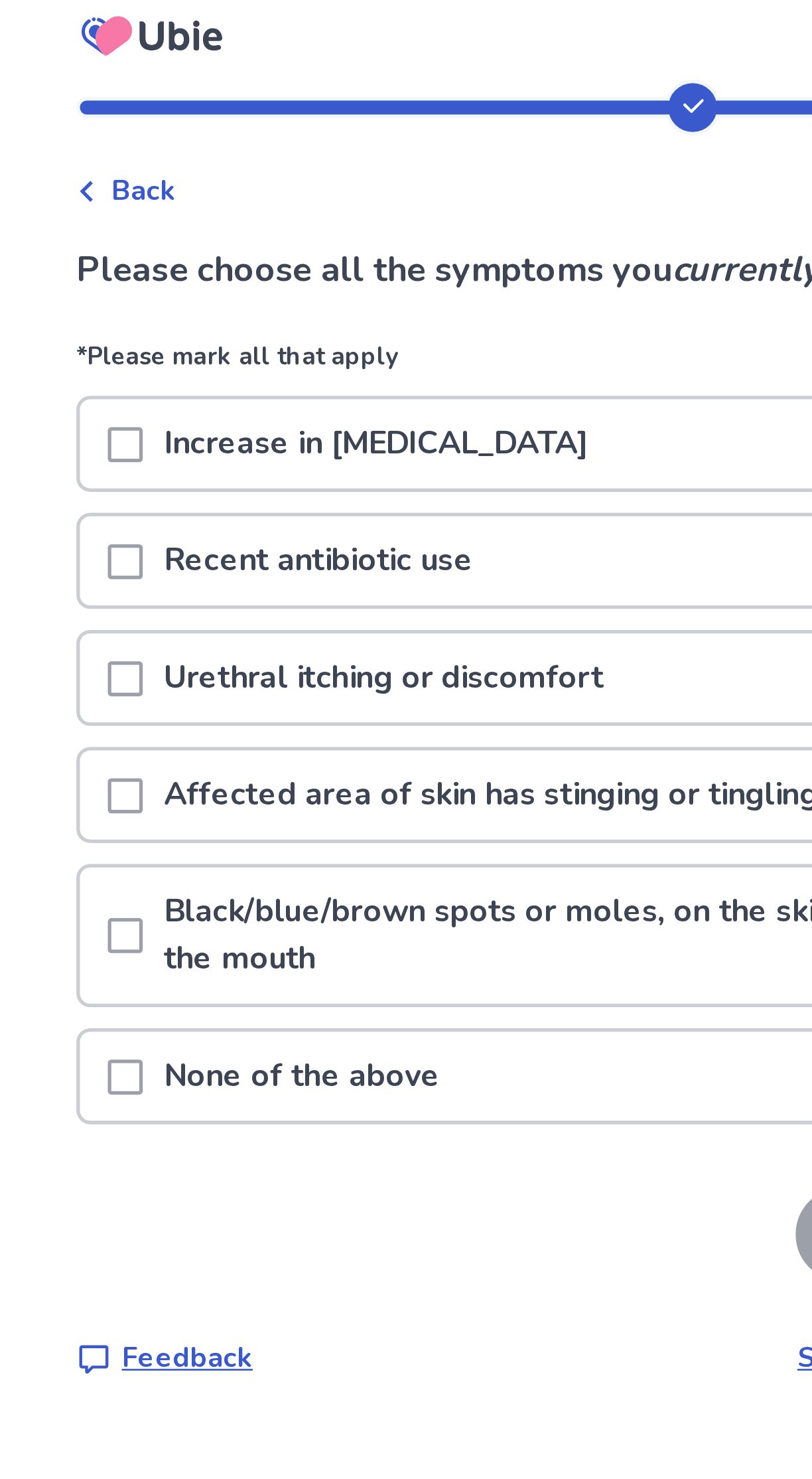
click at [243, 173] on span at bounding box center [237, 177] width 14 height 14
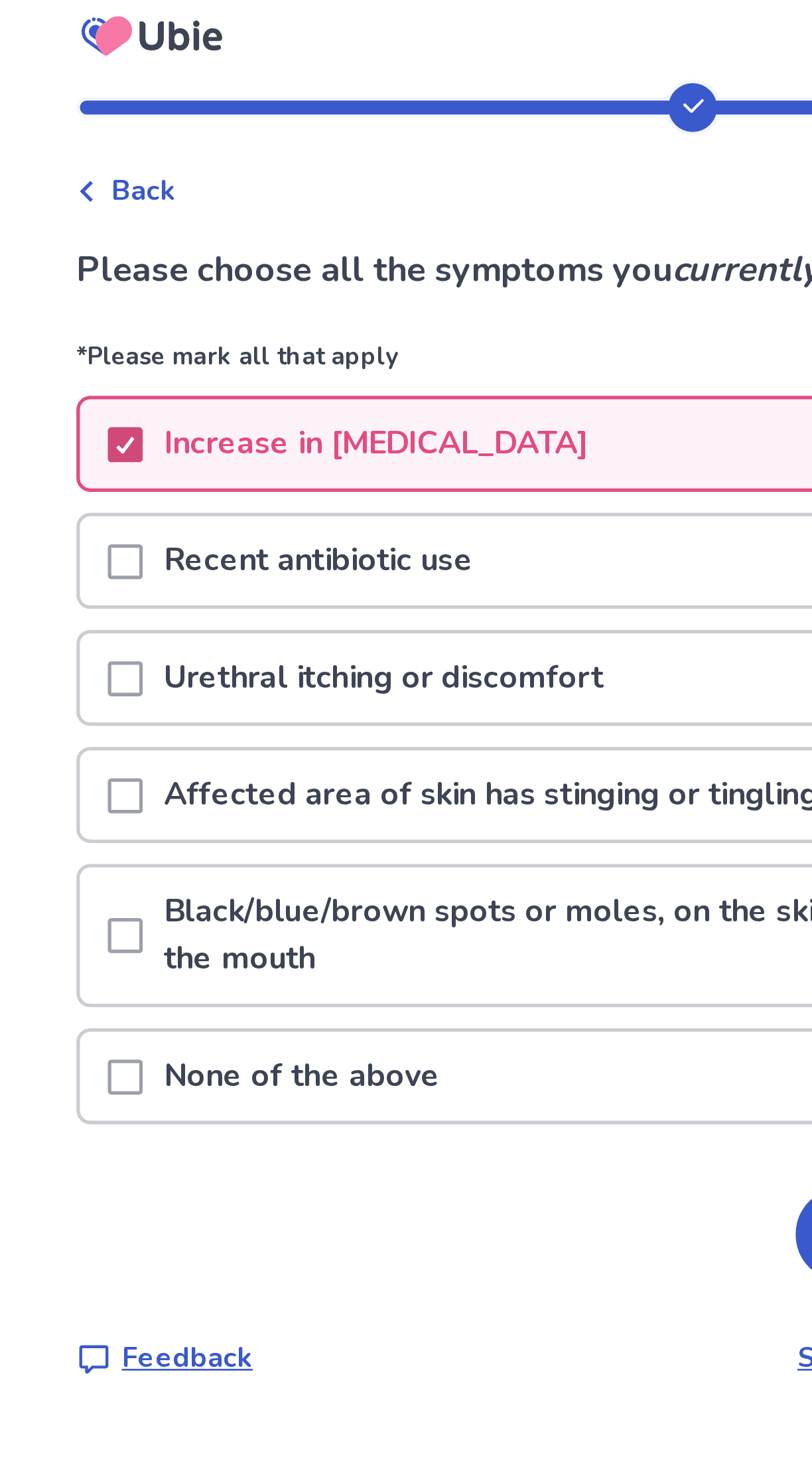
click at [243, 276] on div at bounding box center [237, 265] width 14 height 34
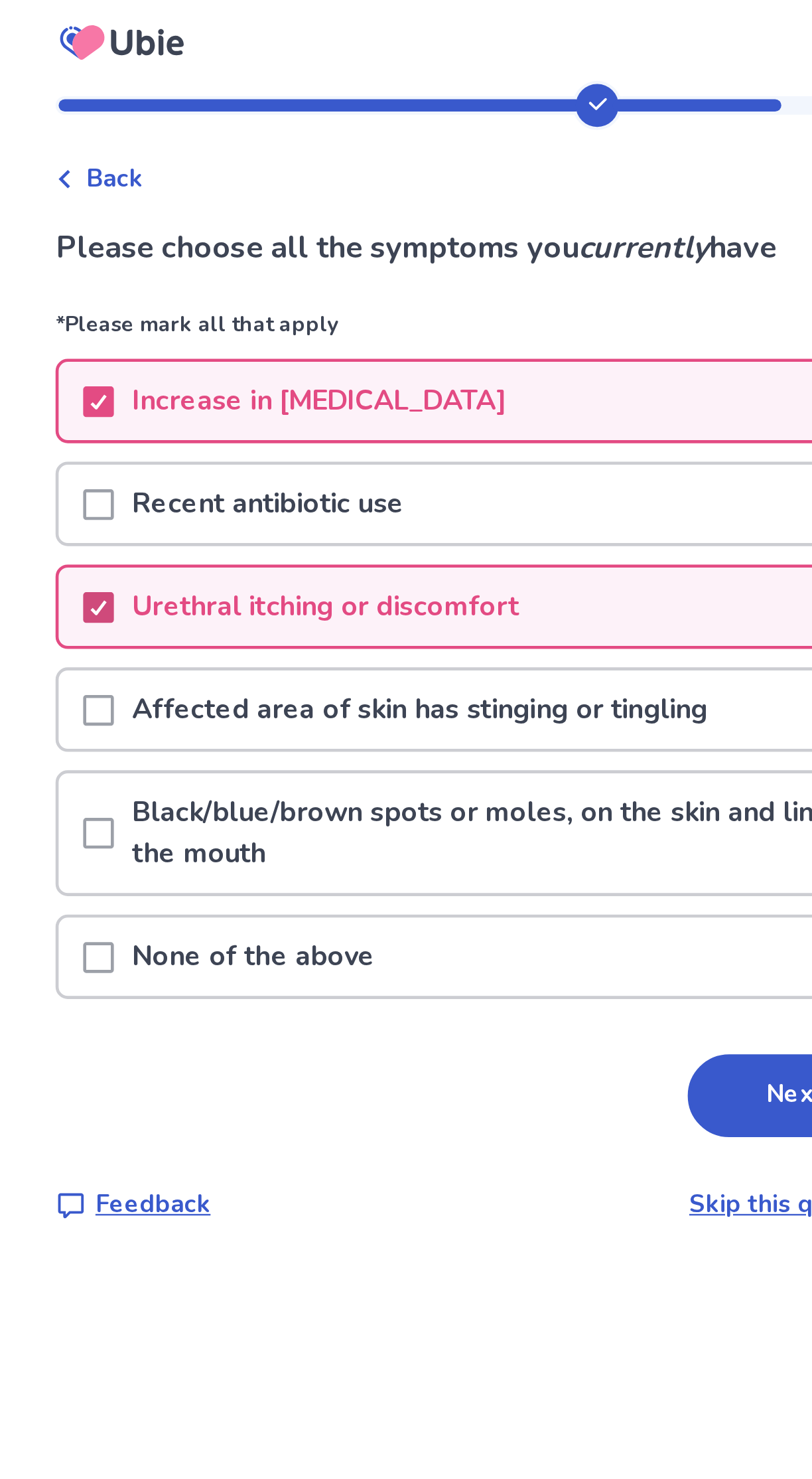
click at [241, 265] on icon at bounding box center [236, 266] width 8 height 7
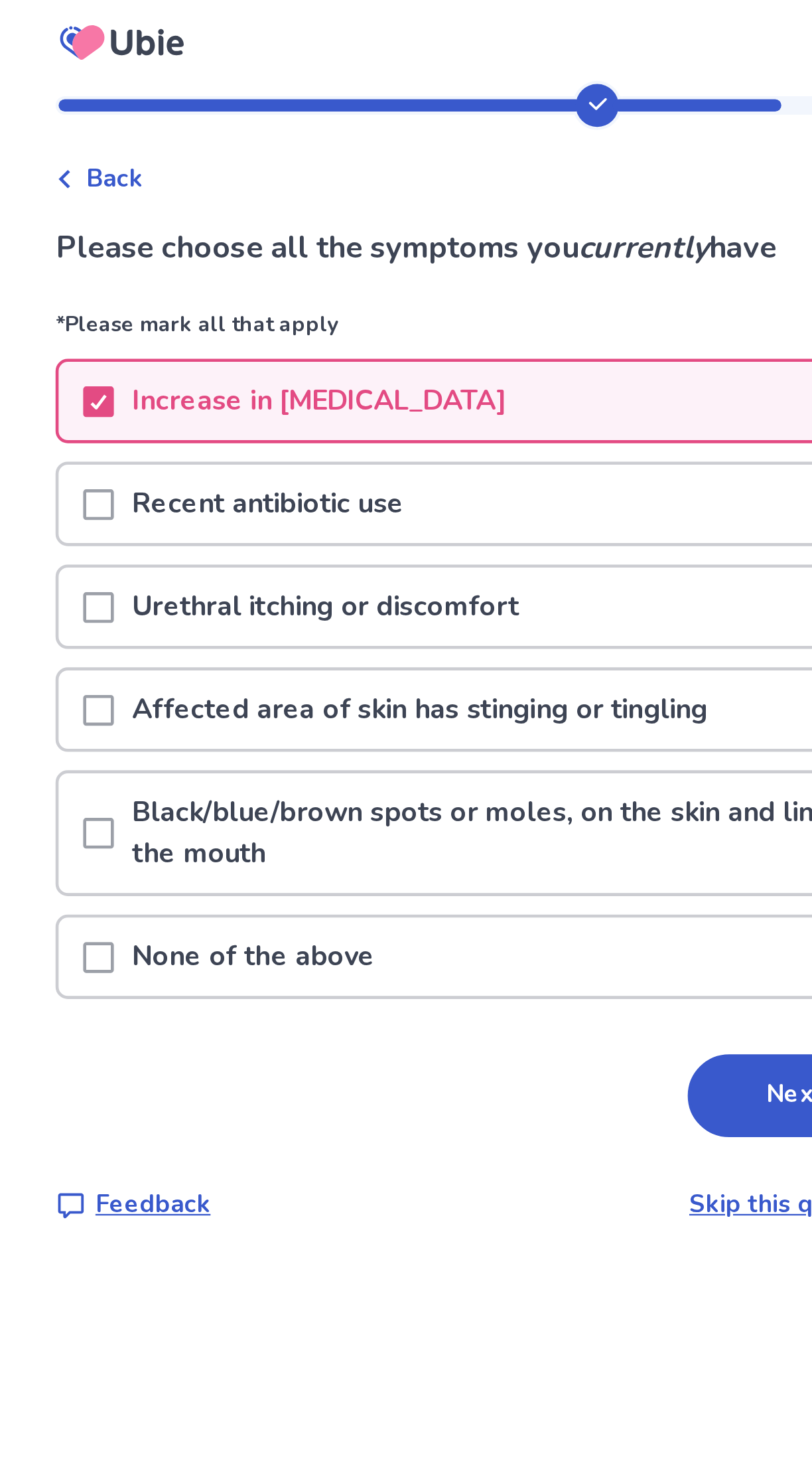
click at [243, 314] on span at bounding box center [237, 310] width 14 height 14
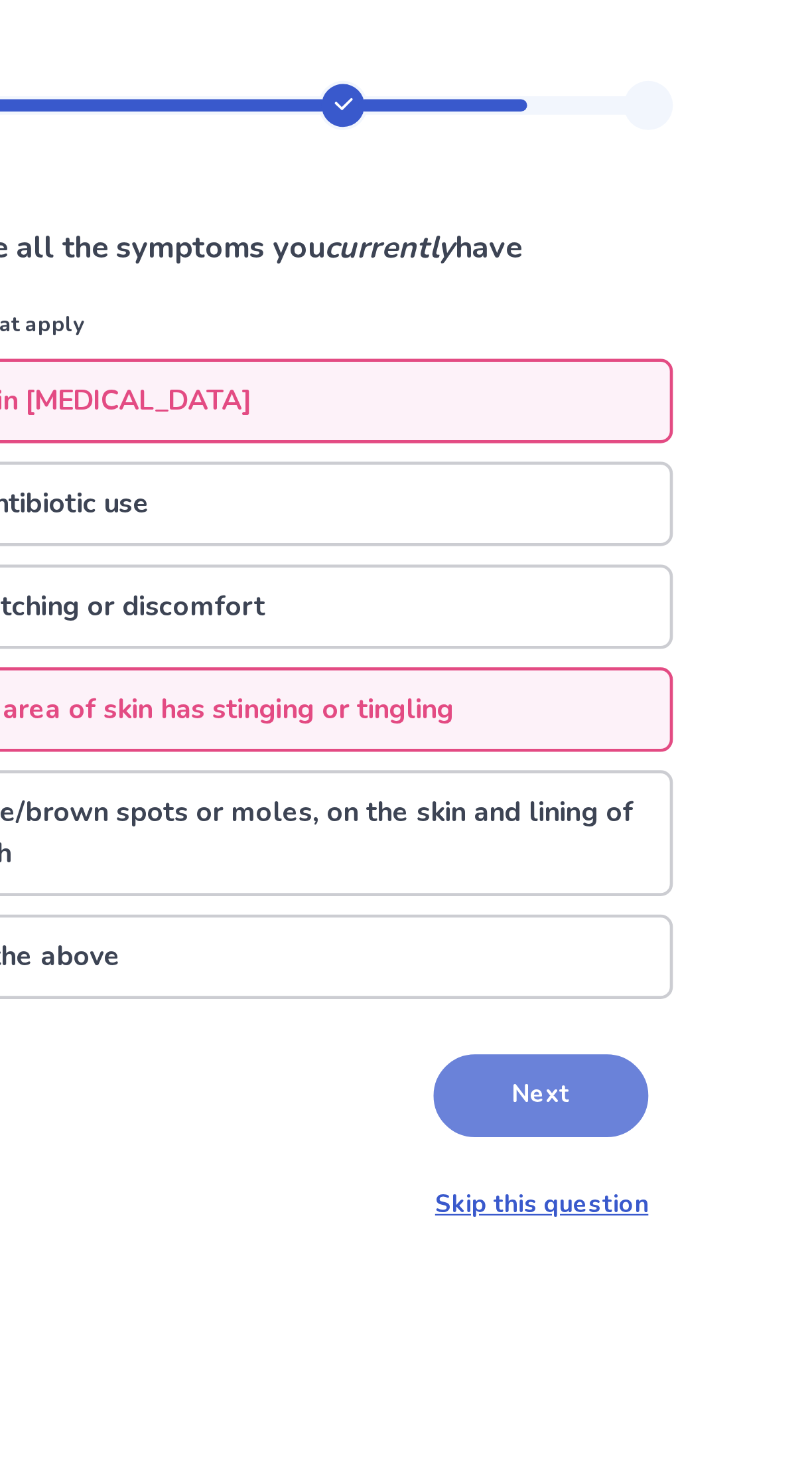
click at [504, 463] on button "Next" at bounding box center [537, 477] width 93 height 36
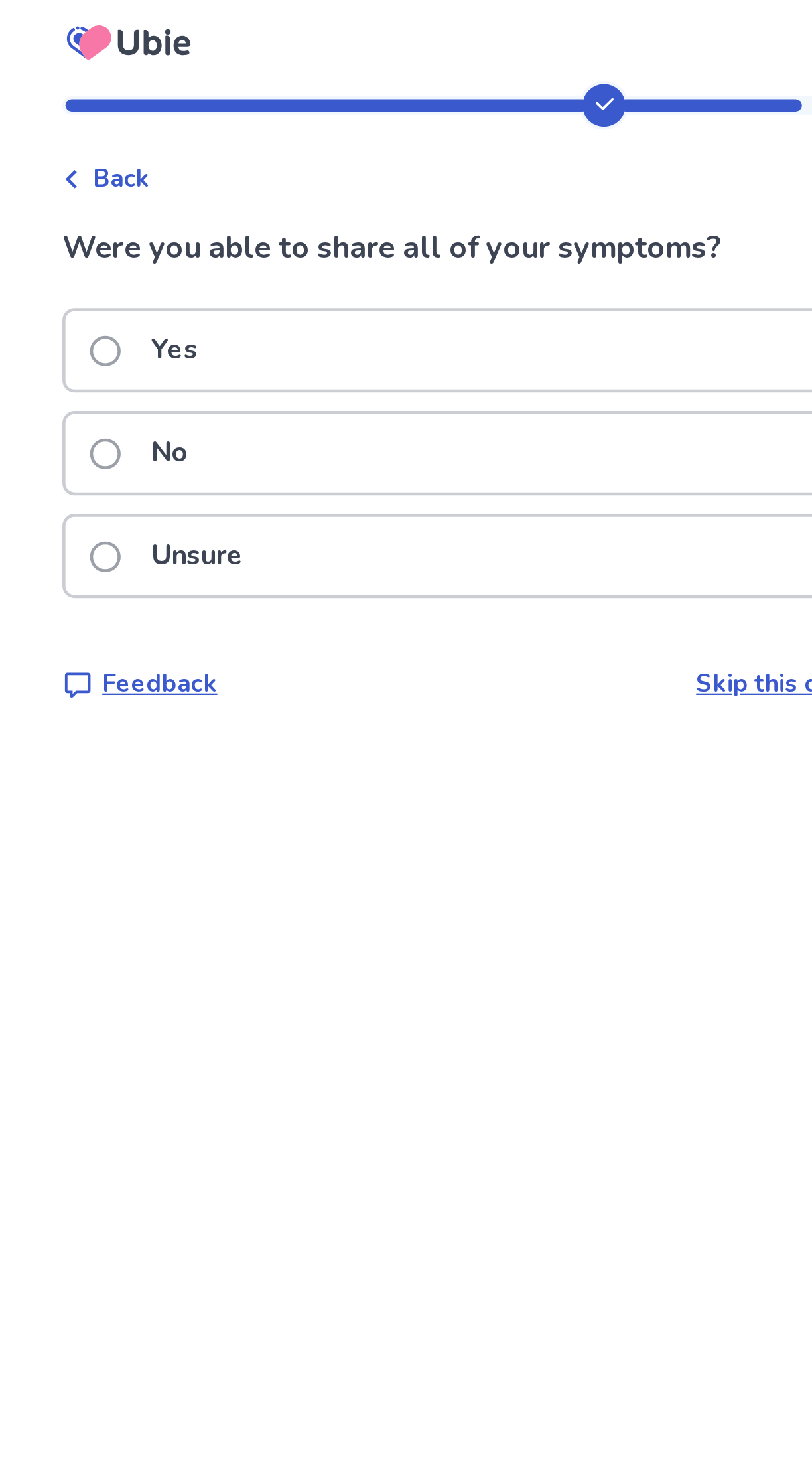
click at [319, 198] on div "No" at bounding box center [406, 199] width 374 height 34
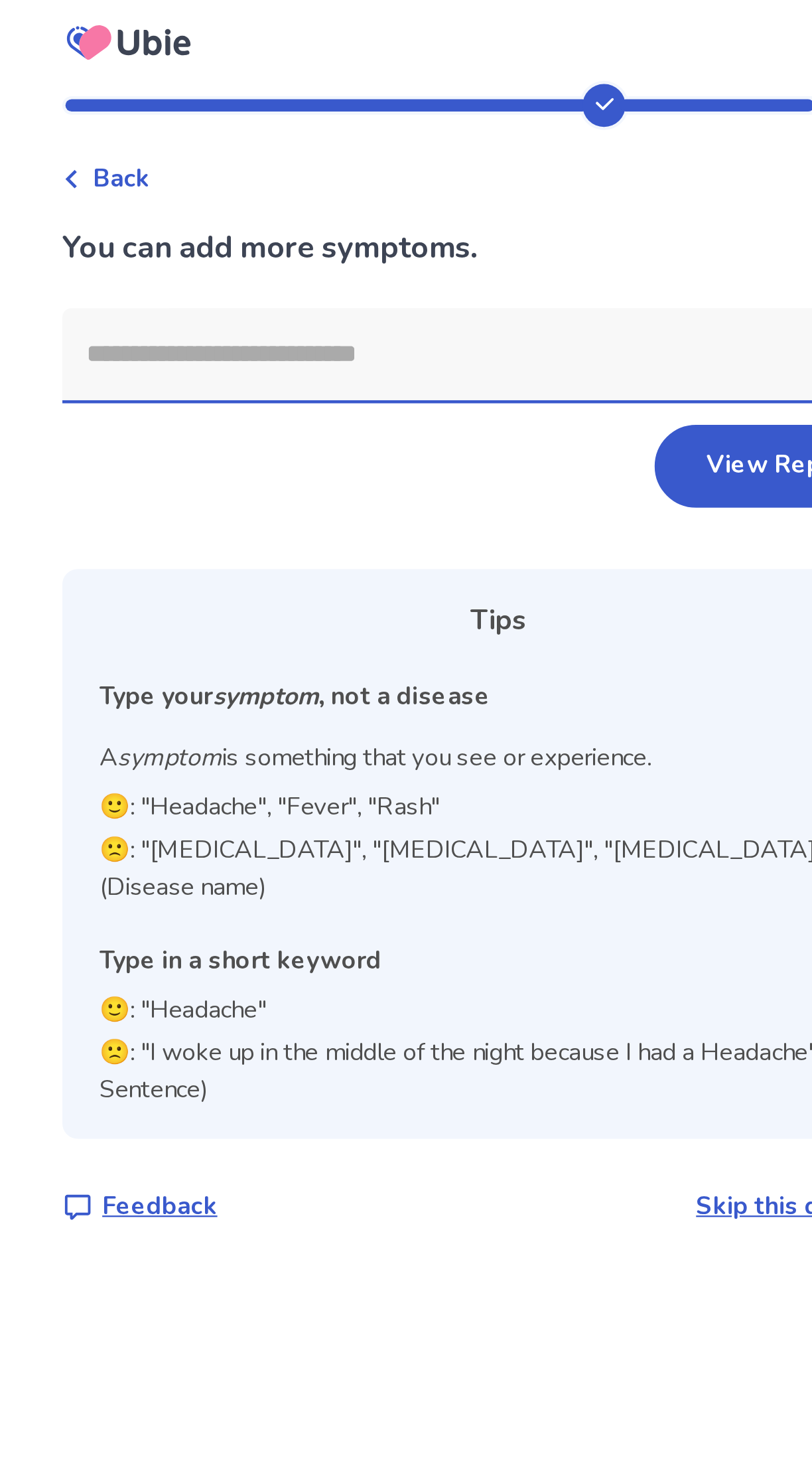
click at [289, 160] on input at bounding box center [395, 156] width 356 height 40
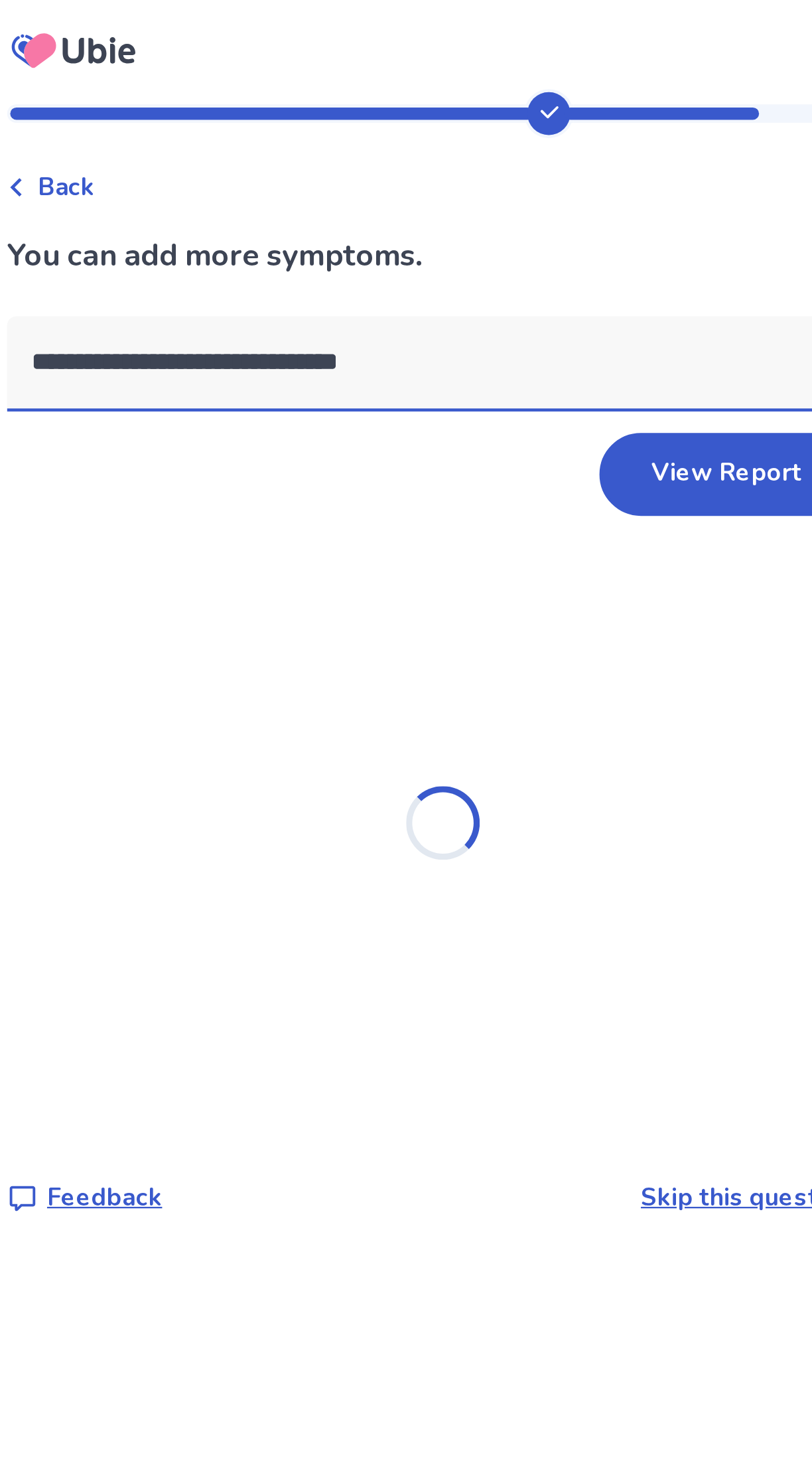
type input "**********"
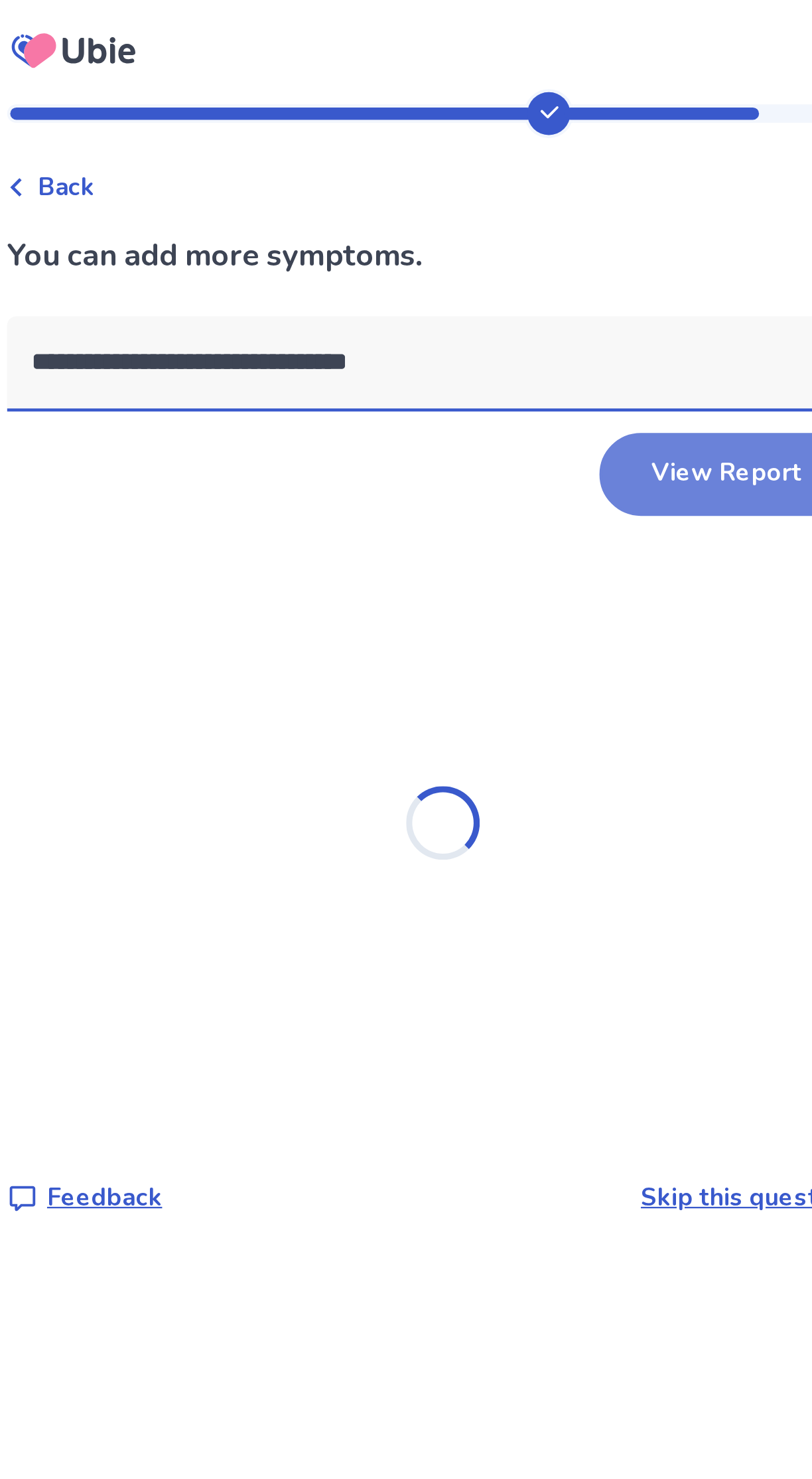
click at [519, 211] on button "View Report" at bounding box center [529, 205] width 110 height 36
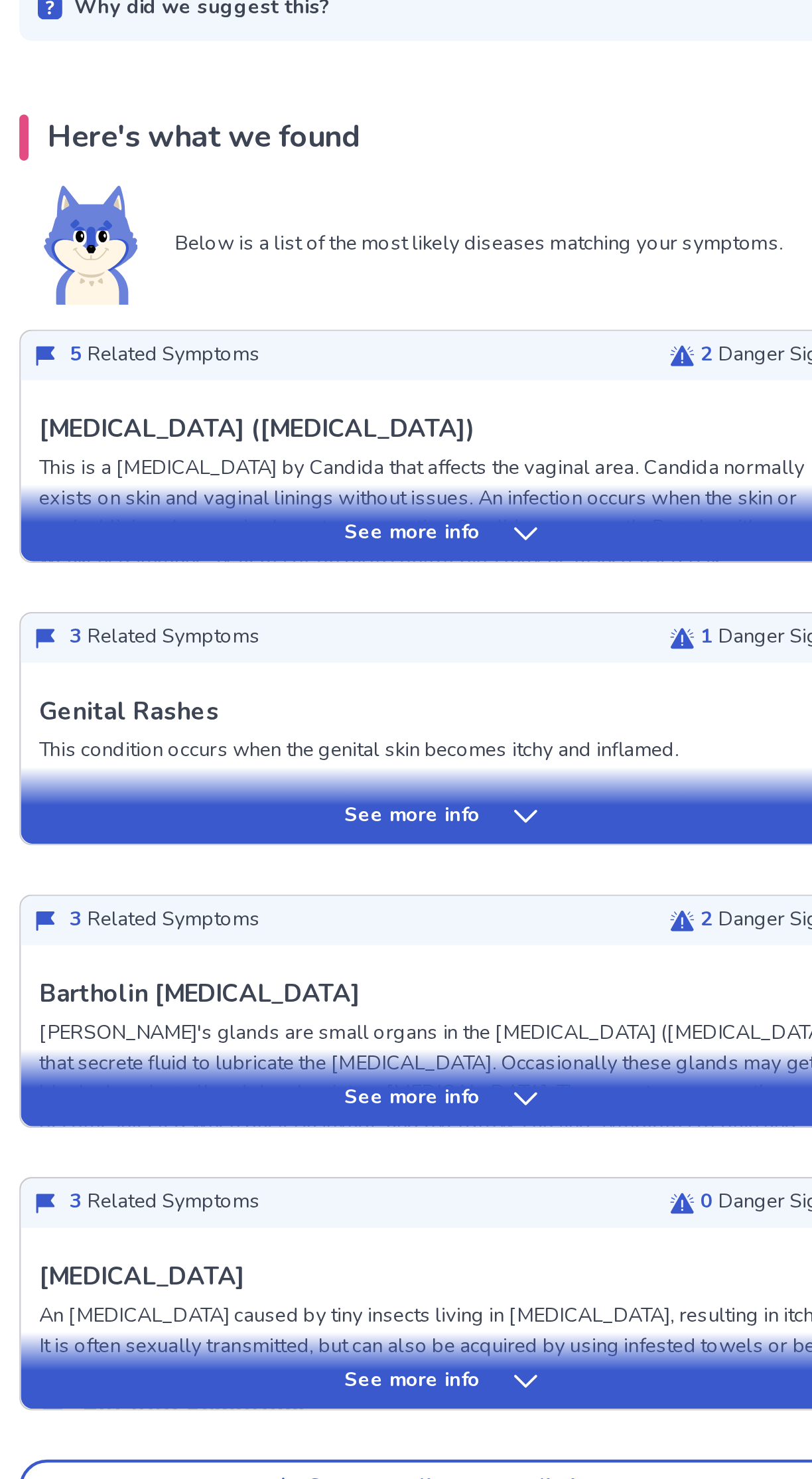
click at [448, 513] on div "See more info" at bounding box center [406, 509] width 365 height 14
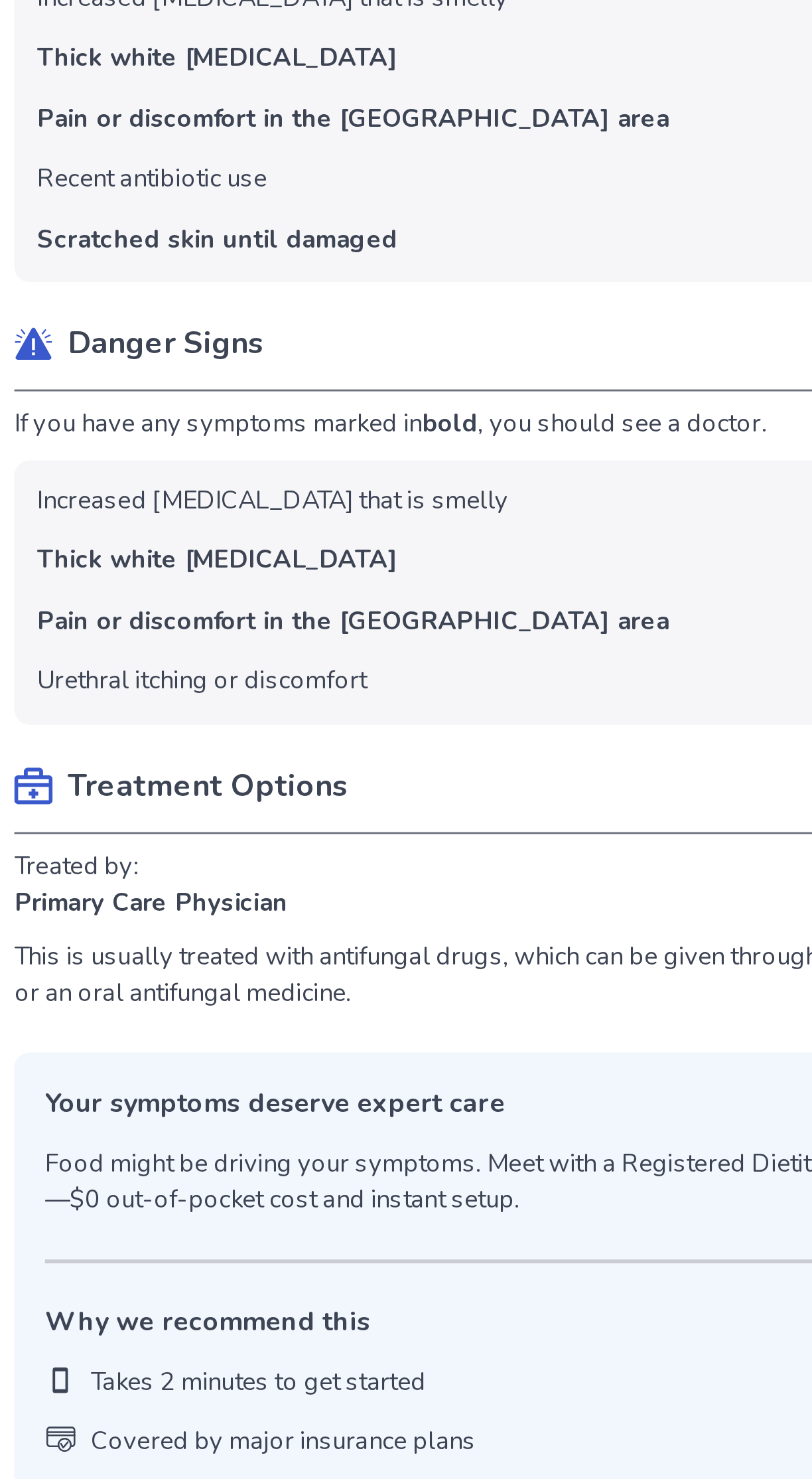
scroll to position [340, 0]
